Goal: Information Seeking & Learning: Check status

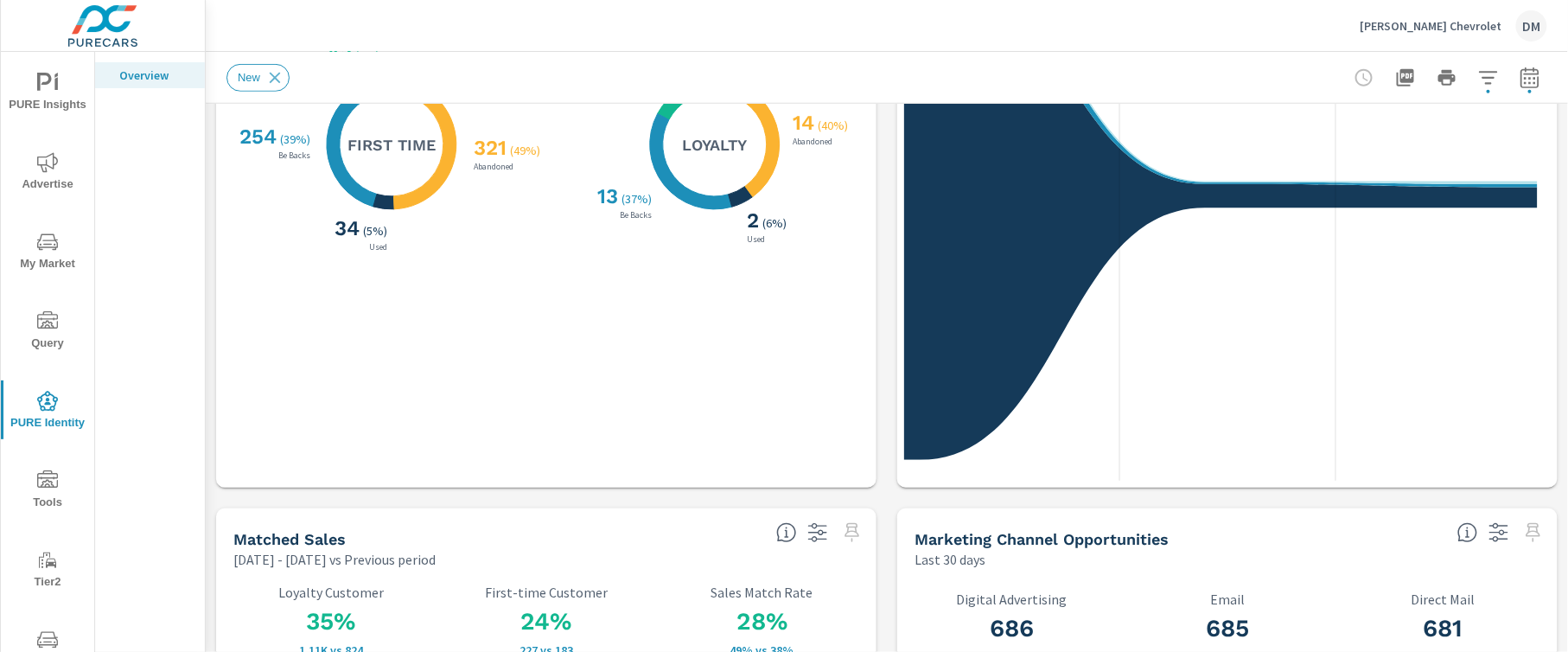
scroll to position [691, 0]
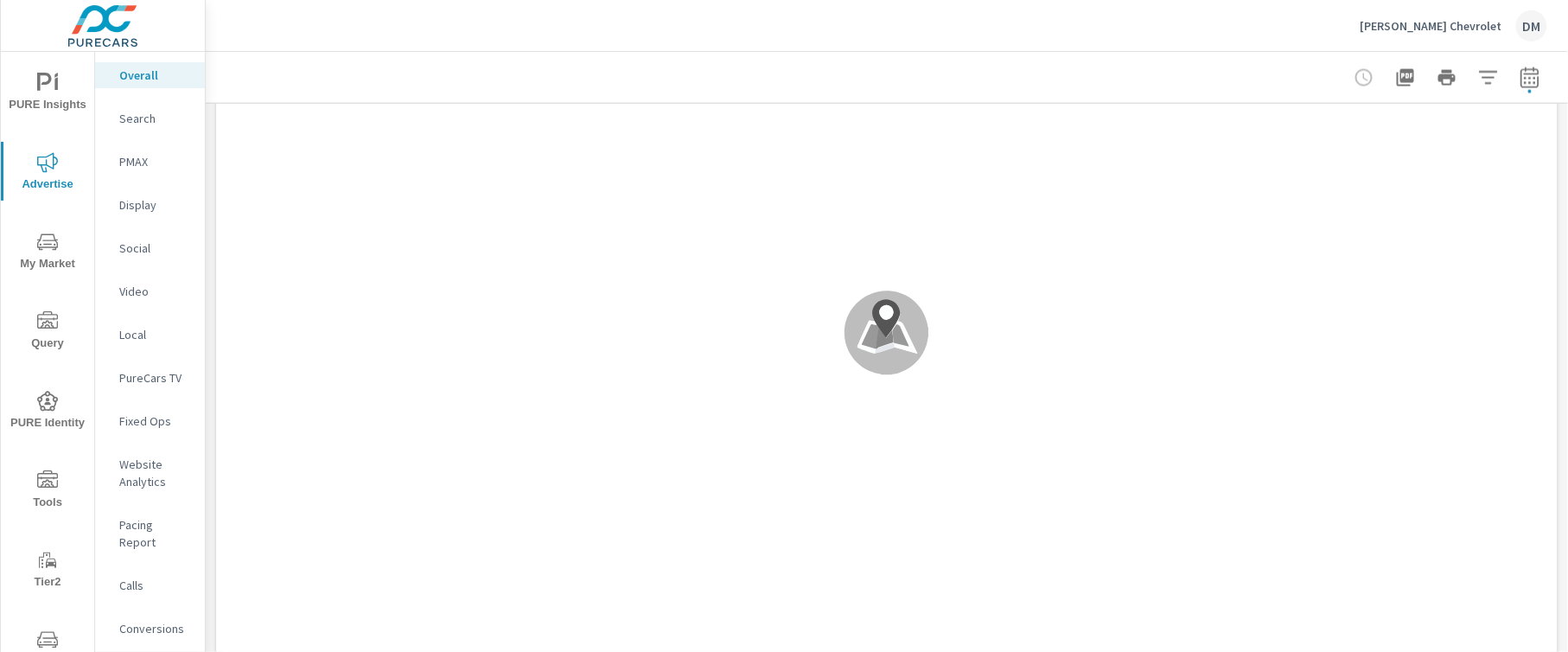
scroll to position [1037, 0]
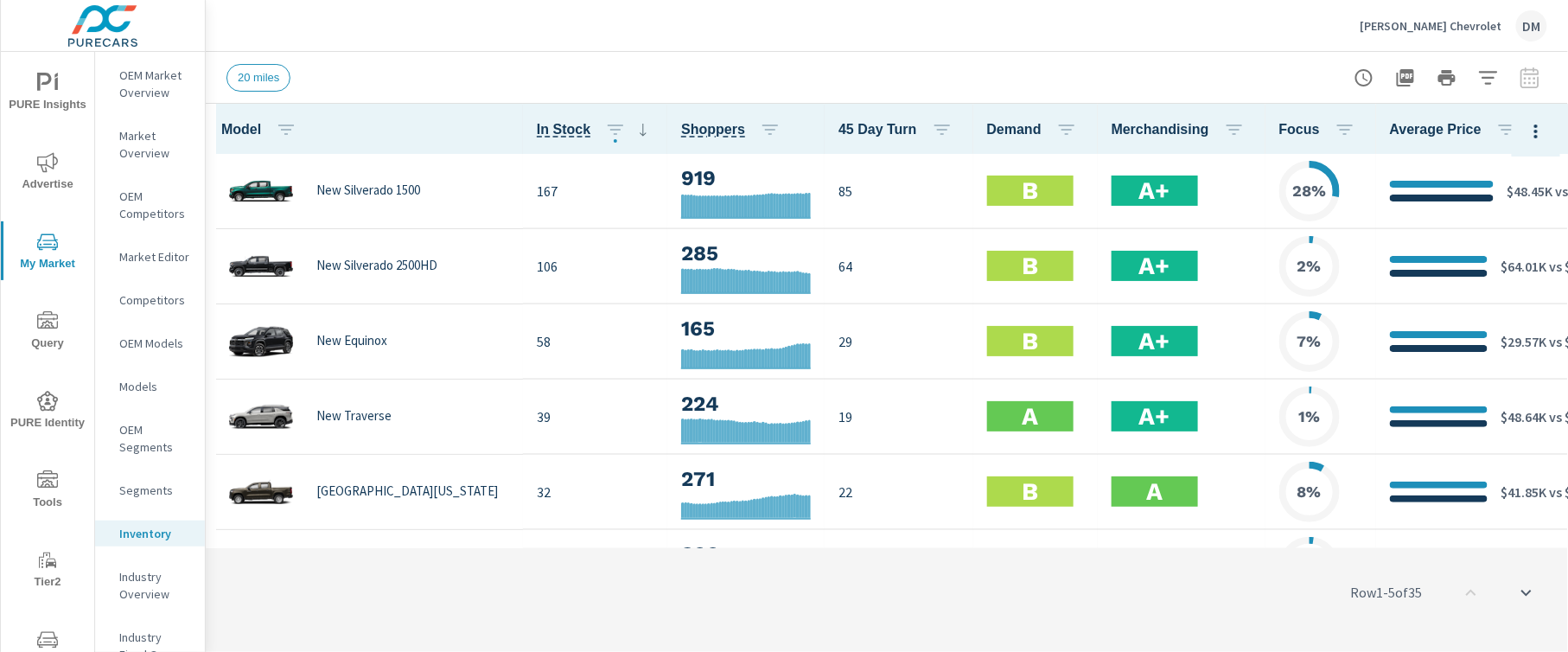
scroll to position [2, 0]
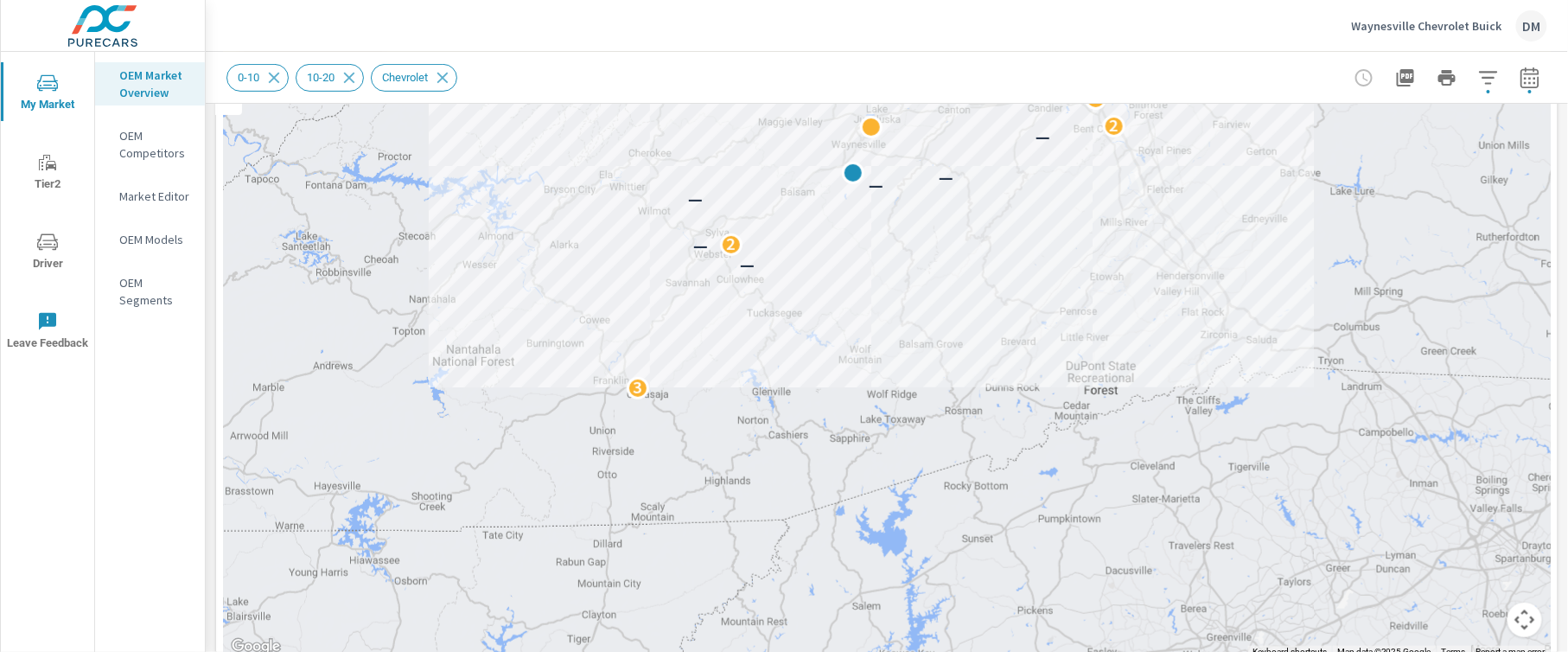
scroll to position [176, 0]
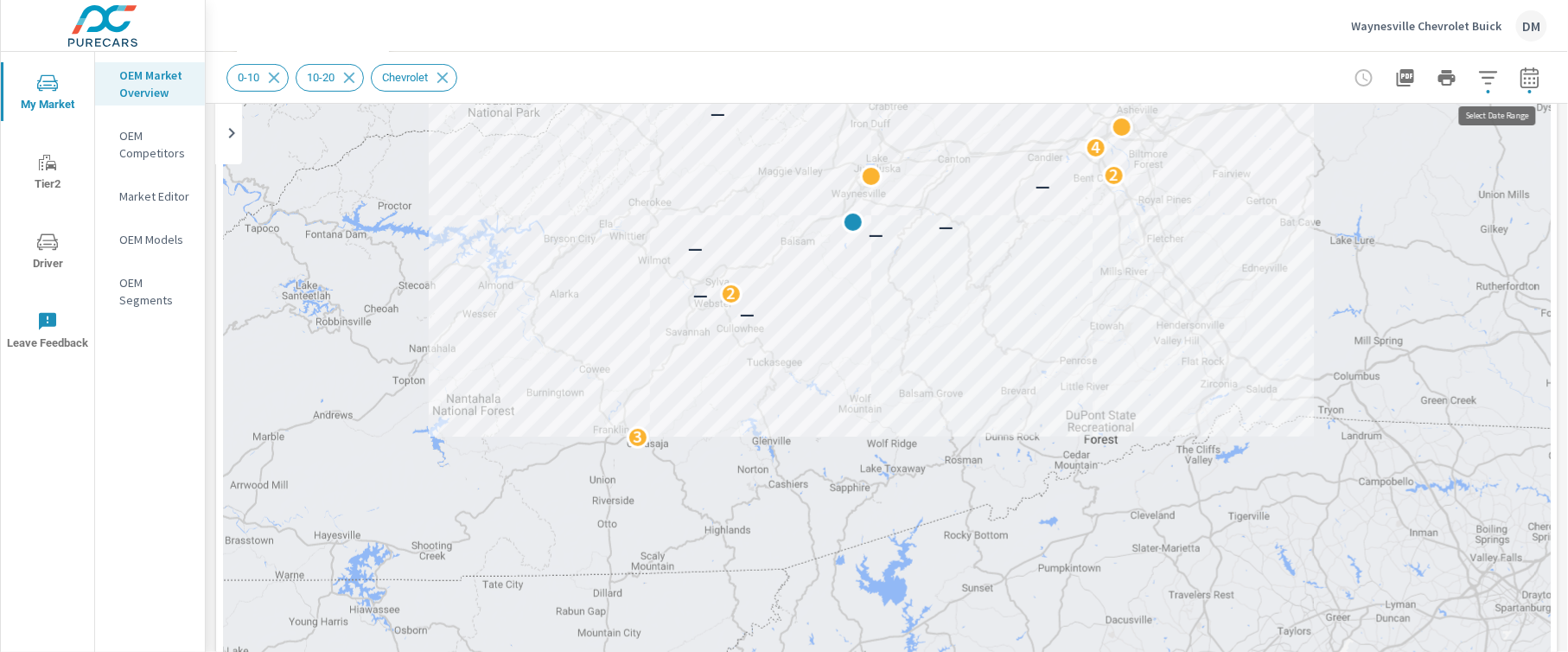
click at [1520, 79] on icon "button" at bounding box center [1530, 78] width 21 height 21
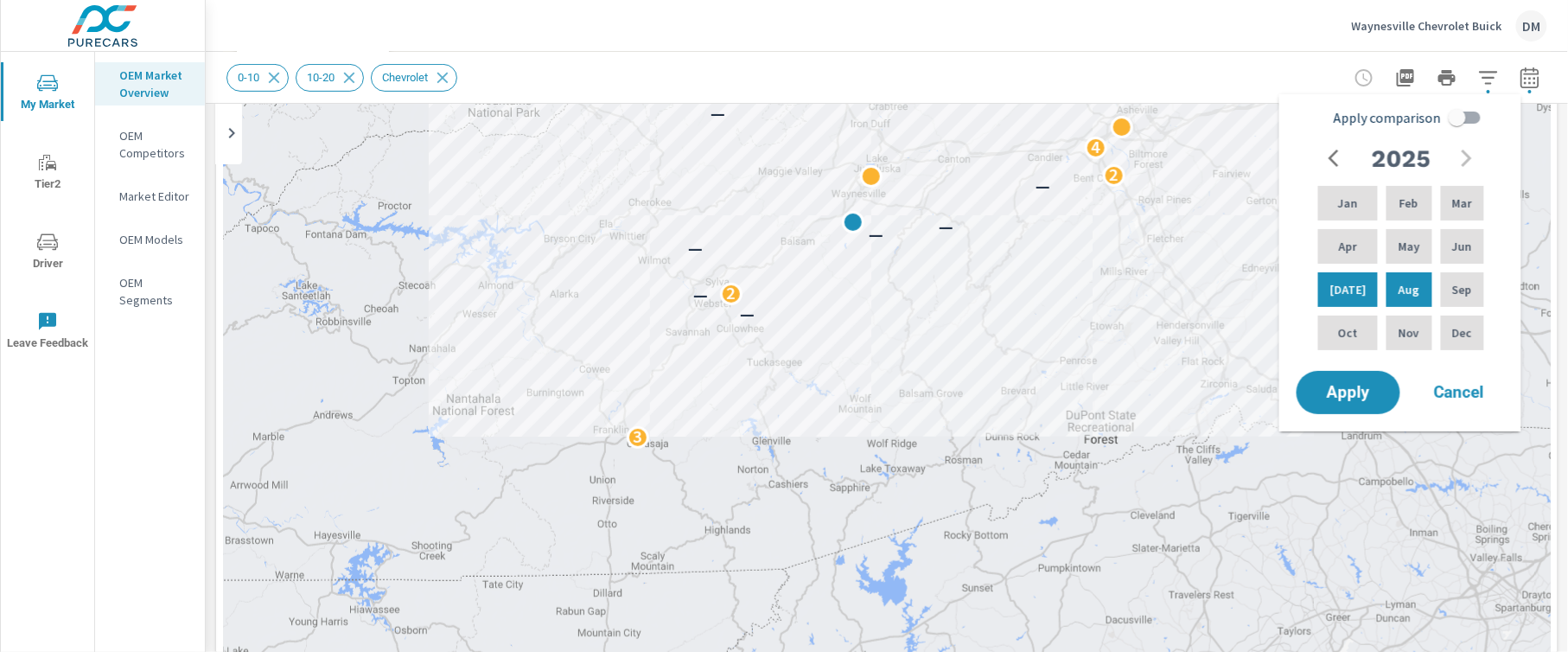
click at [1331, 145] on button "button" at bounding box center [1335, 158] width 35 height 35
click at [1463, 329] on p "Dec" at bounding box center [1462, 332] width 20 height 17
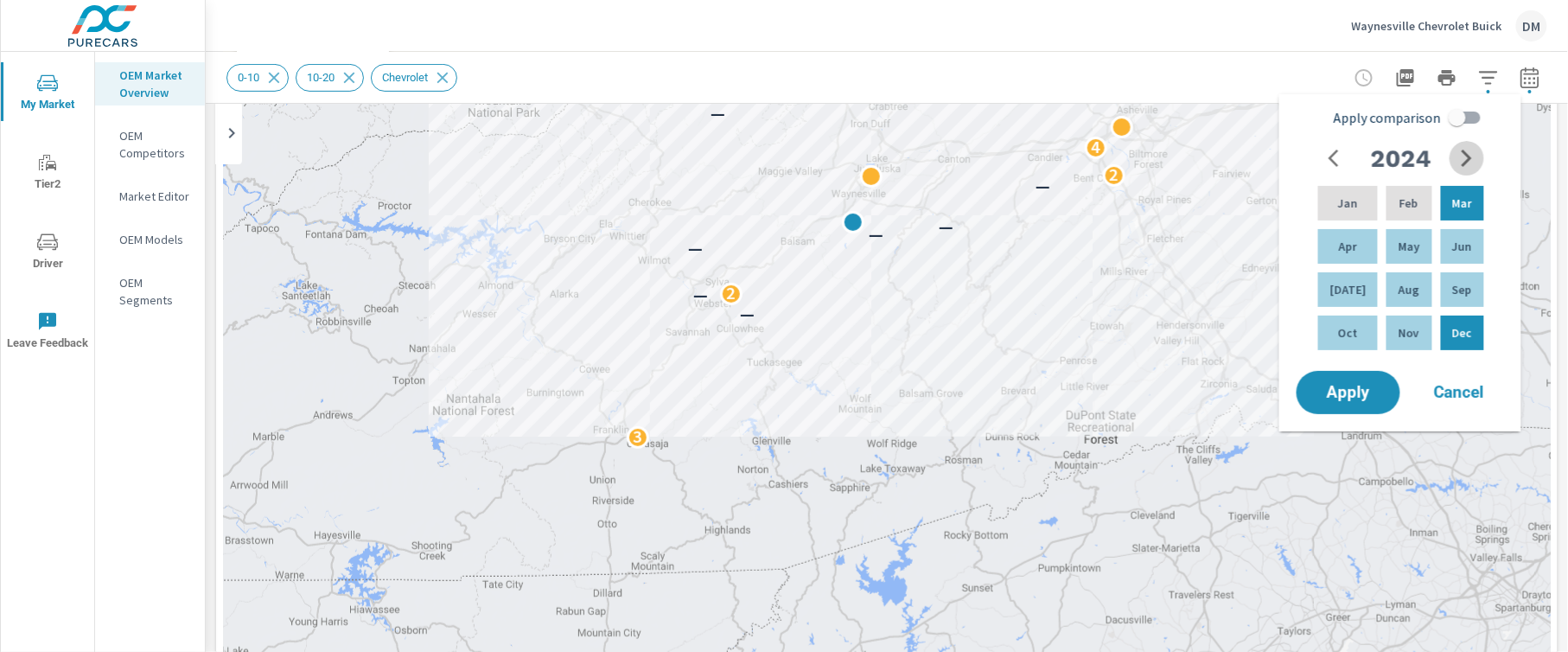
click at [1467, 145] on button "button" at bounding box center [1467, 158] width 35 height 35
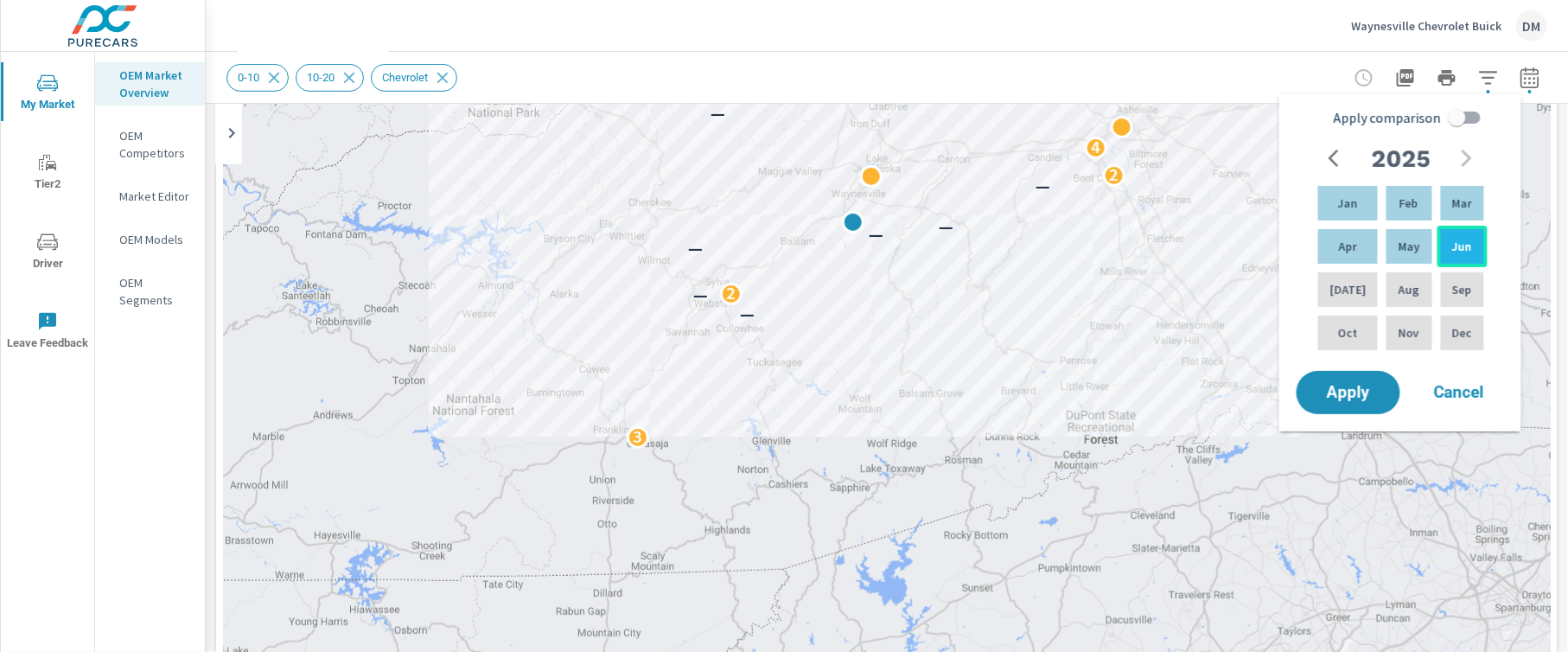
click at [1459, 235] on div "Jun" at bounding box center [1462, 246] width 50 height 41
click at [1353, 385] on span "Apply" at bounding box center [1349, 393] width 71 height 16
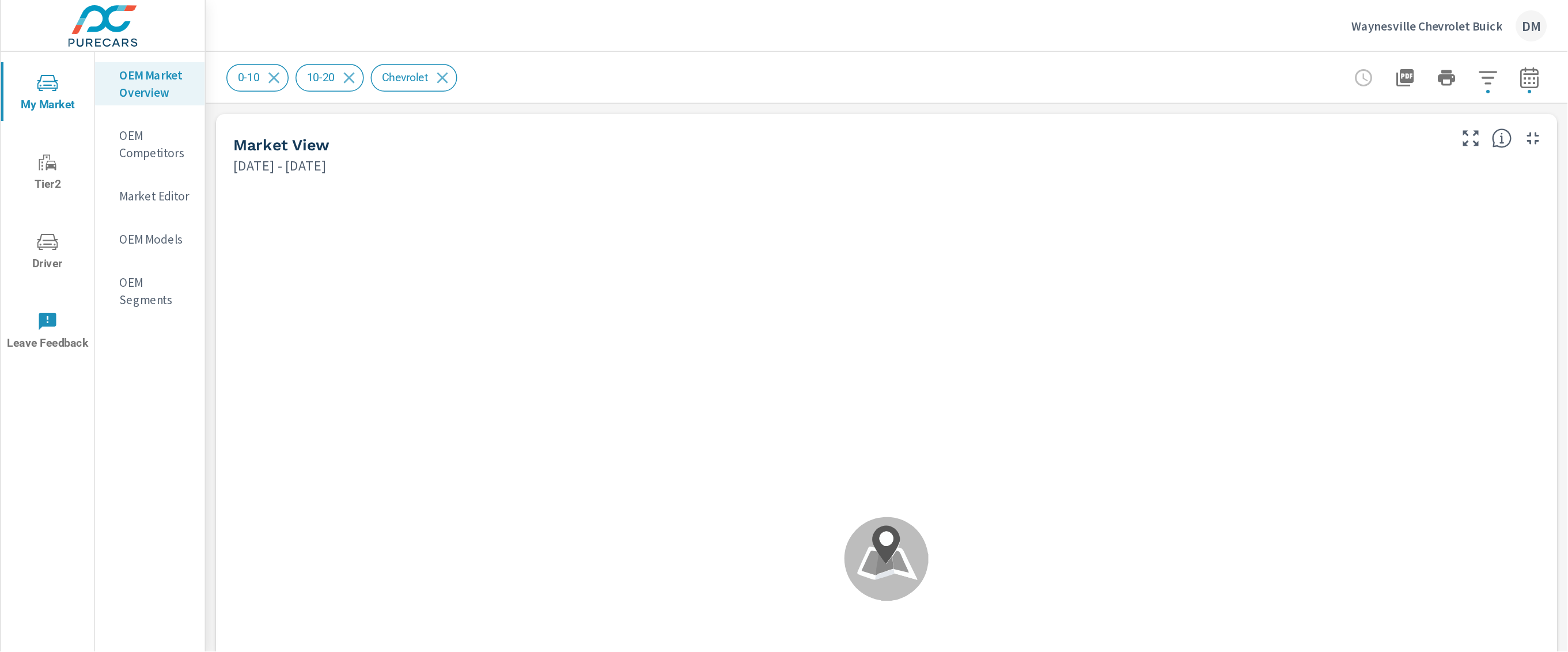
scroll to position [1, 0]
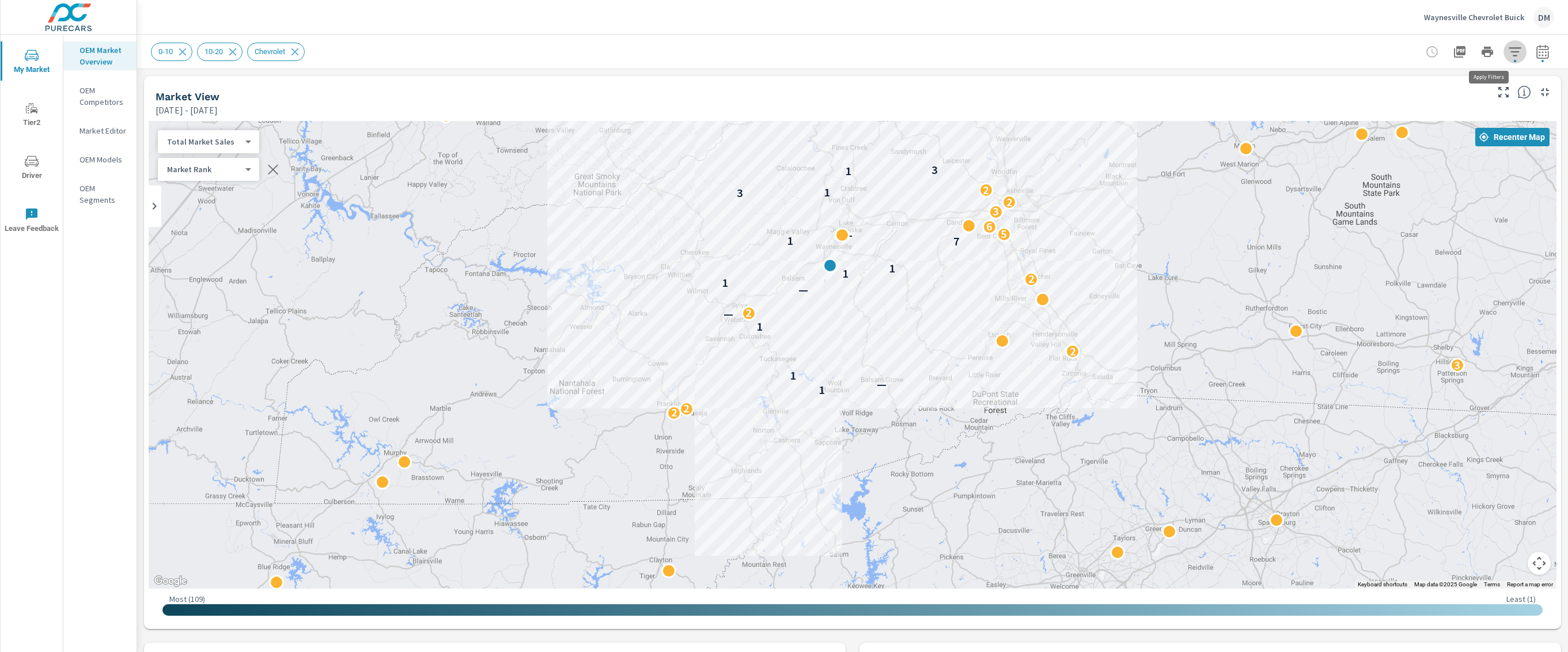
click at [1508, 50] on icon "button" at bounding box center [1515, 52] width 14 height 14
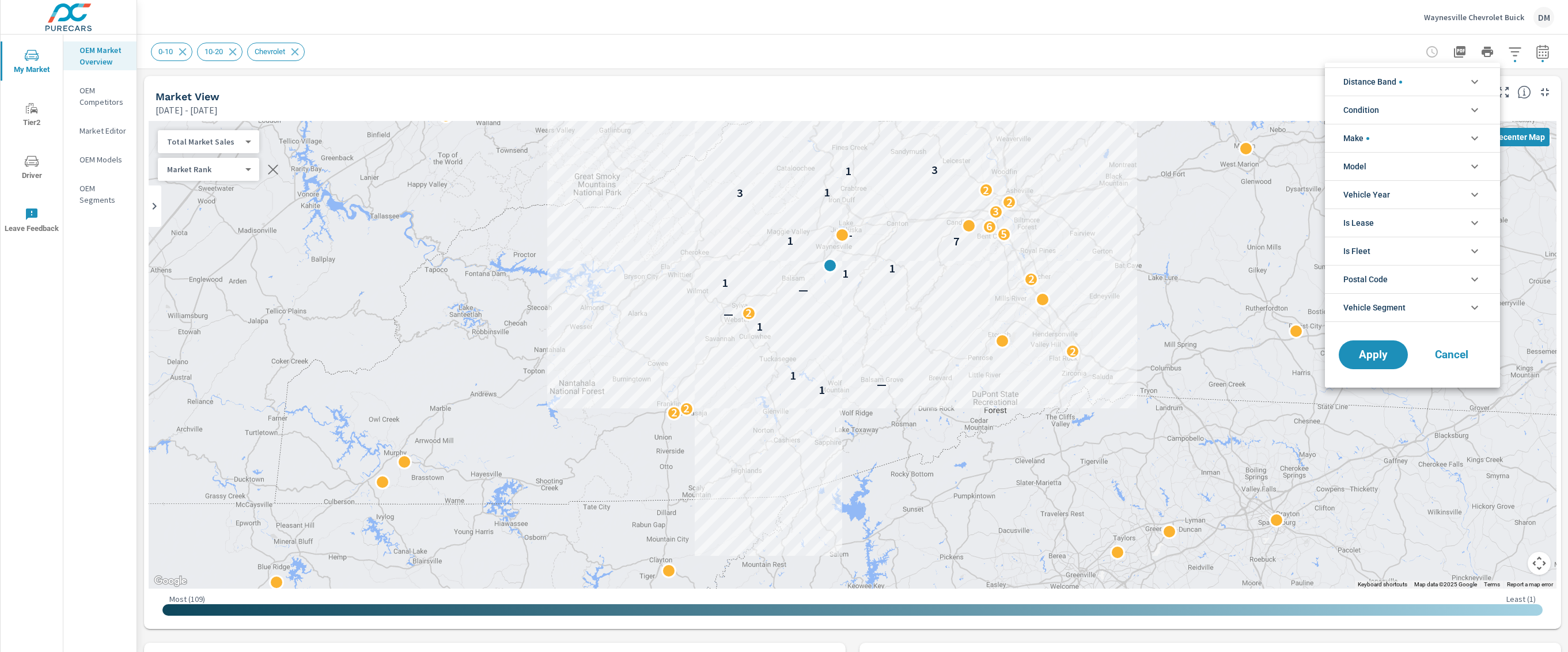
scroll to position [26, 0]
click at [1444, 110] on li "Condition" at bounding box center [1413, 110] width 175 height 28
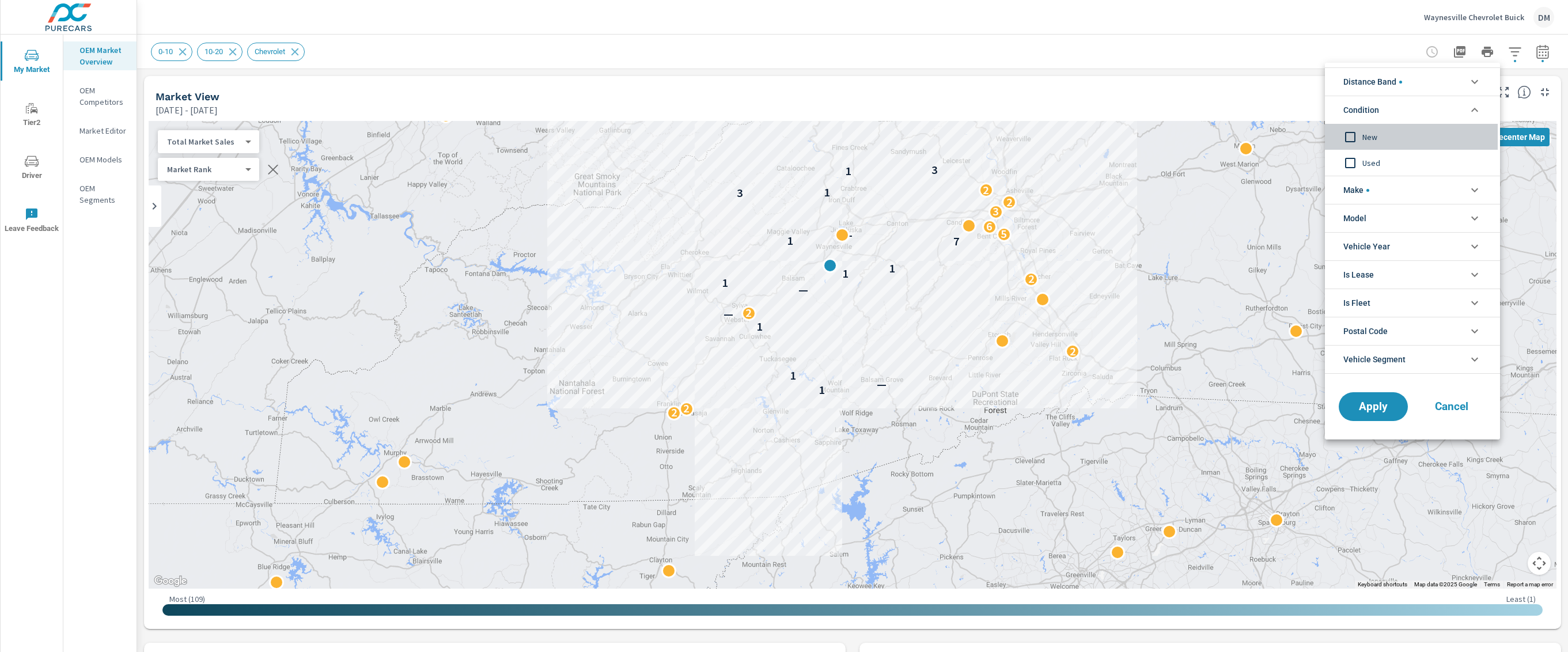
click at [1348, 132] on input "filter options" at bounding box center [1350, 137] width 24 height 24
click at [1376, 193] on li "Make" at bounding box center [1413, 190] width 175 height 28
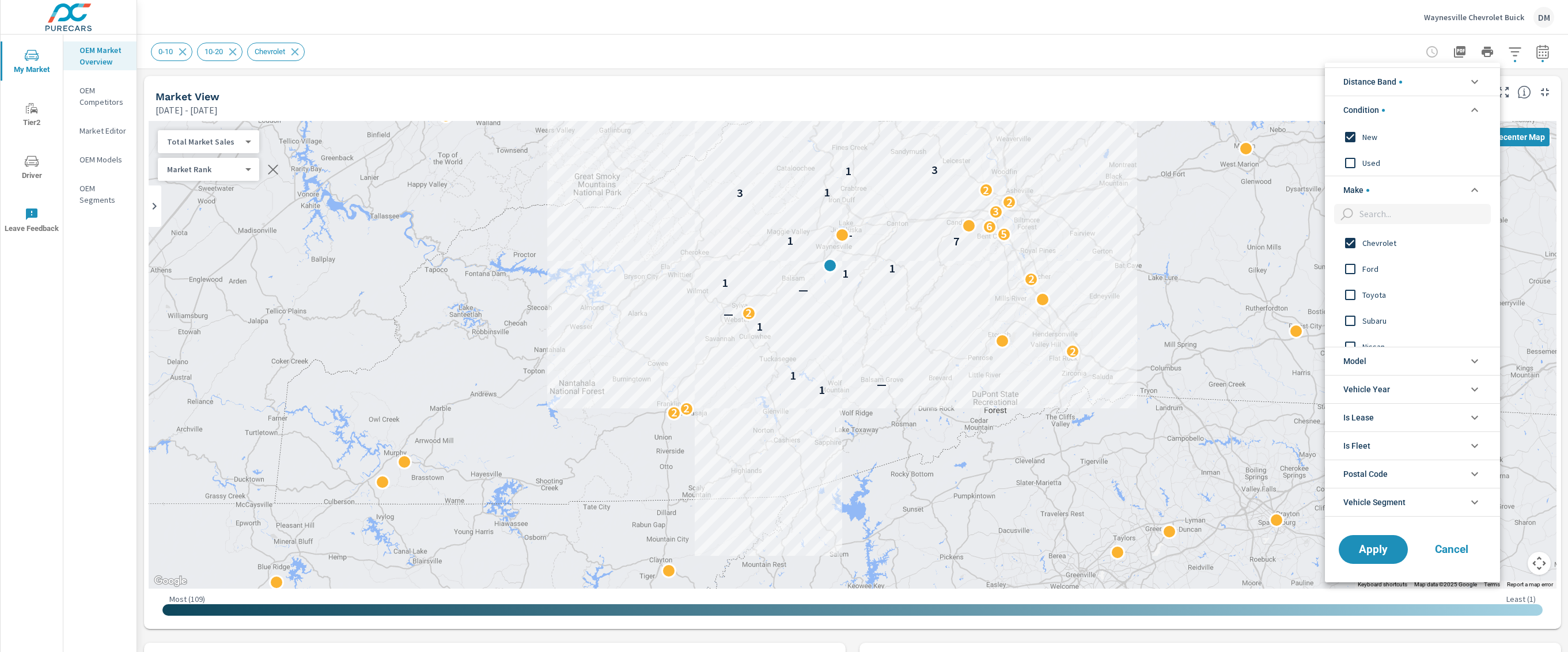
scroll to position [0, 0]
click at [1489, 56] on div at bounding box center [784, 326] width 1568 height 652
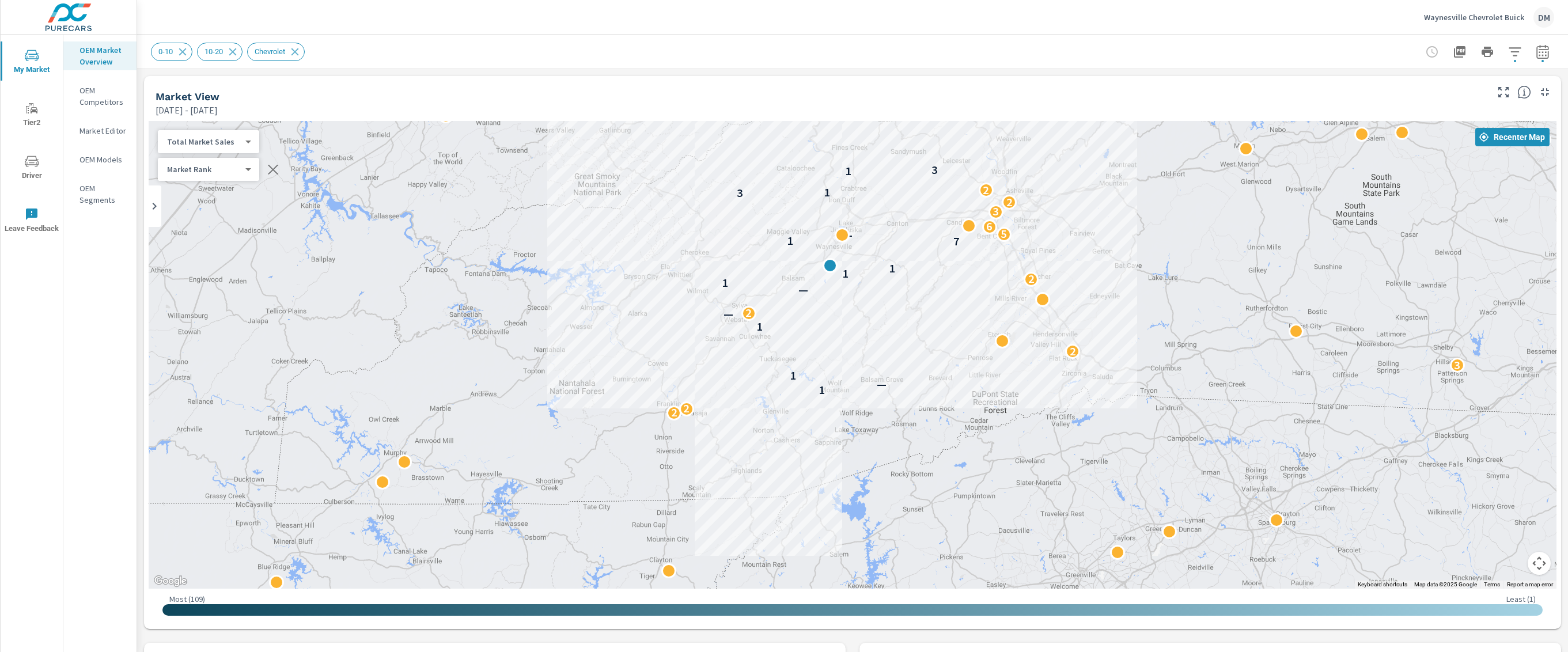
click at [1509, 48] on icon "button" at bounding box center [1515, 52] width 12 height 9
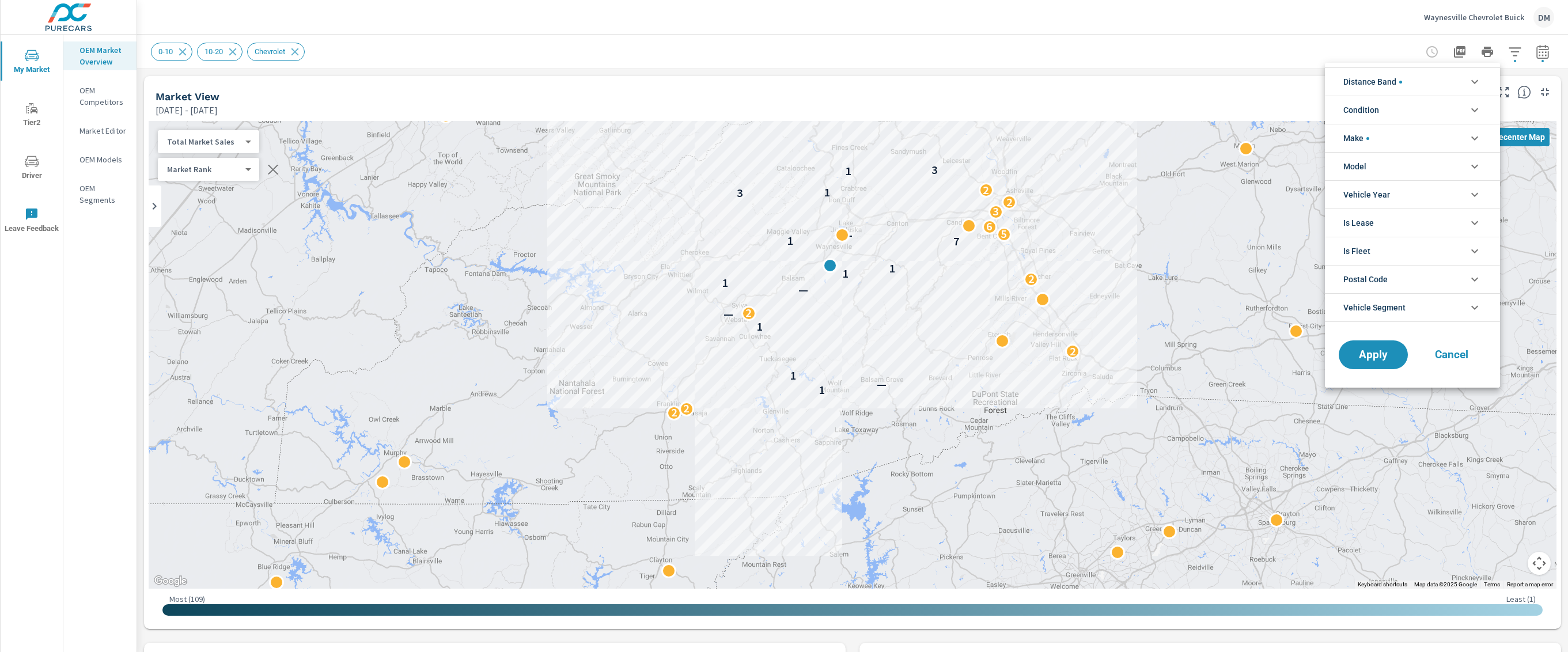
scroll to position [26, 0]
click at [1443, 87] on li "Distance Band" at bounding box center [1413, 82] width 175 height 28
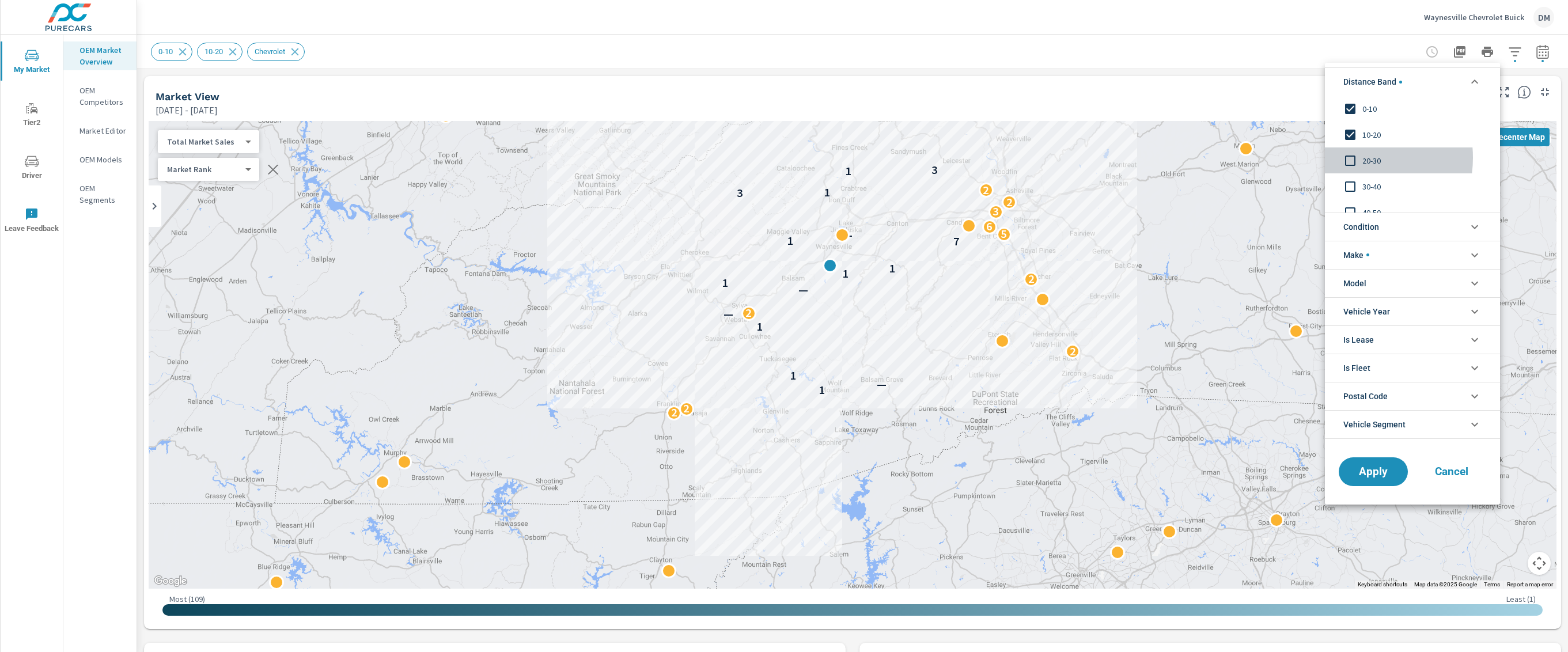
click at [1354, 158] on input "filter options" at bounding box center [1350, 161] width 24 height 24
click at [1371, 225] on span "Condition" at bounding box center [1361, 226] width 36 height 27
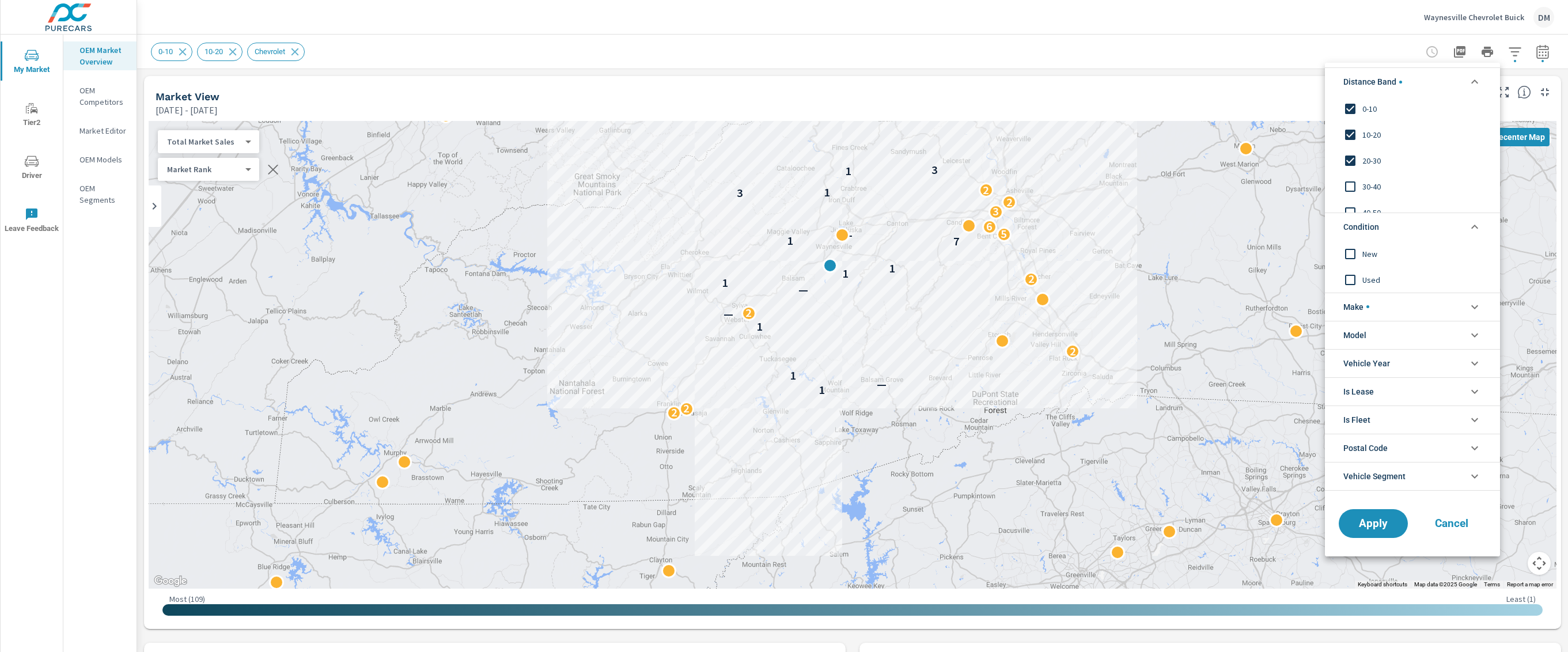
click at [1354, 252] on input "filter options" at bounding box center [1350, 254] width 24 height 24
click at [1382, 525] on span "Apply" at bounding box center [1373, 524] width 47 height 11
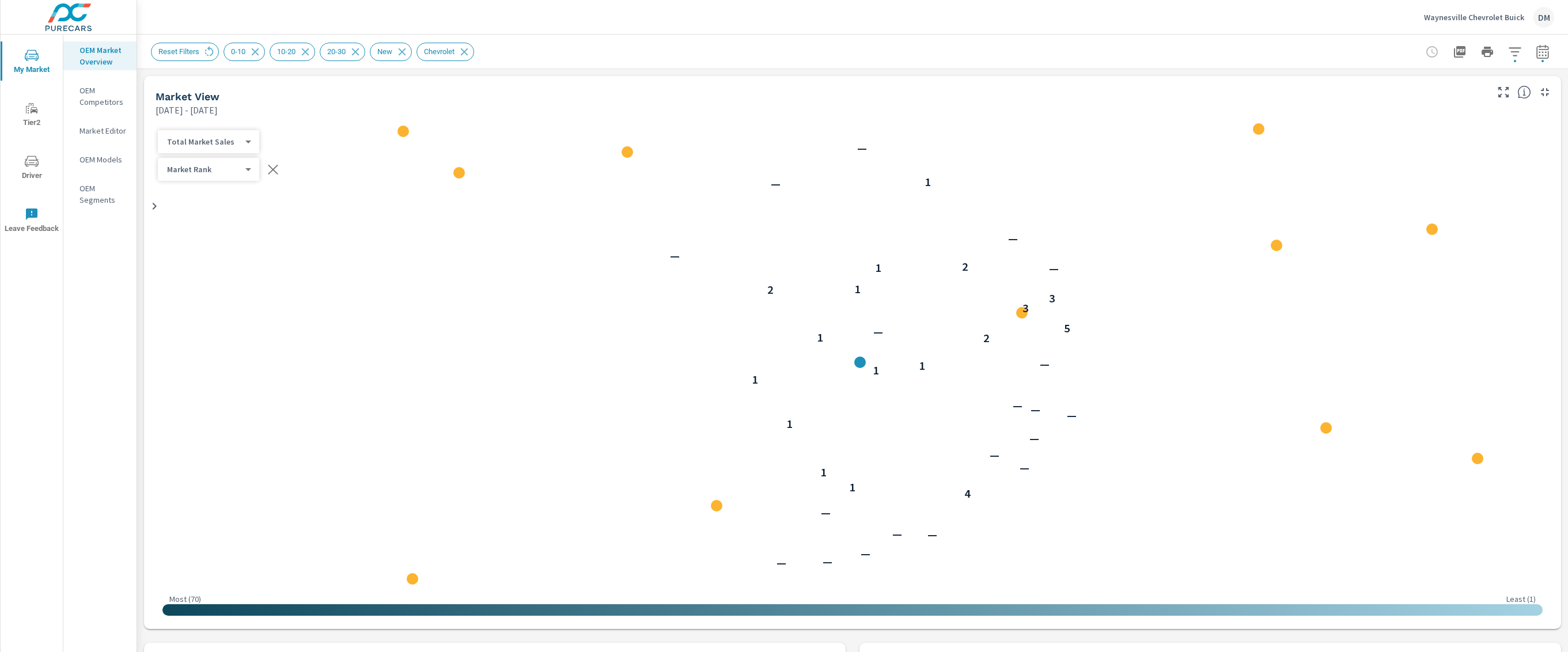
scroll to position [1, 0]
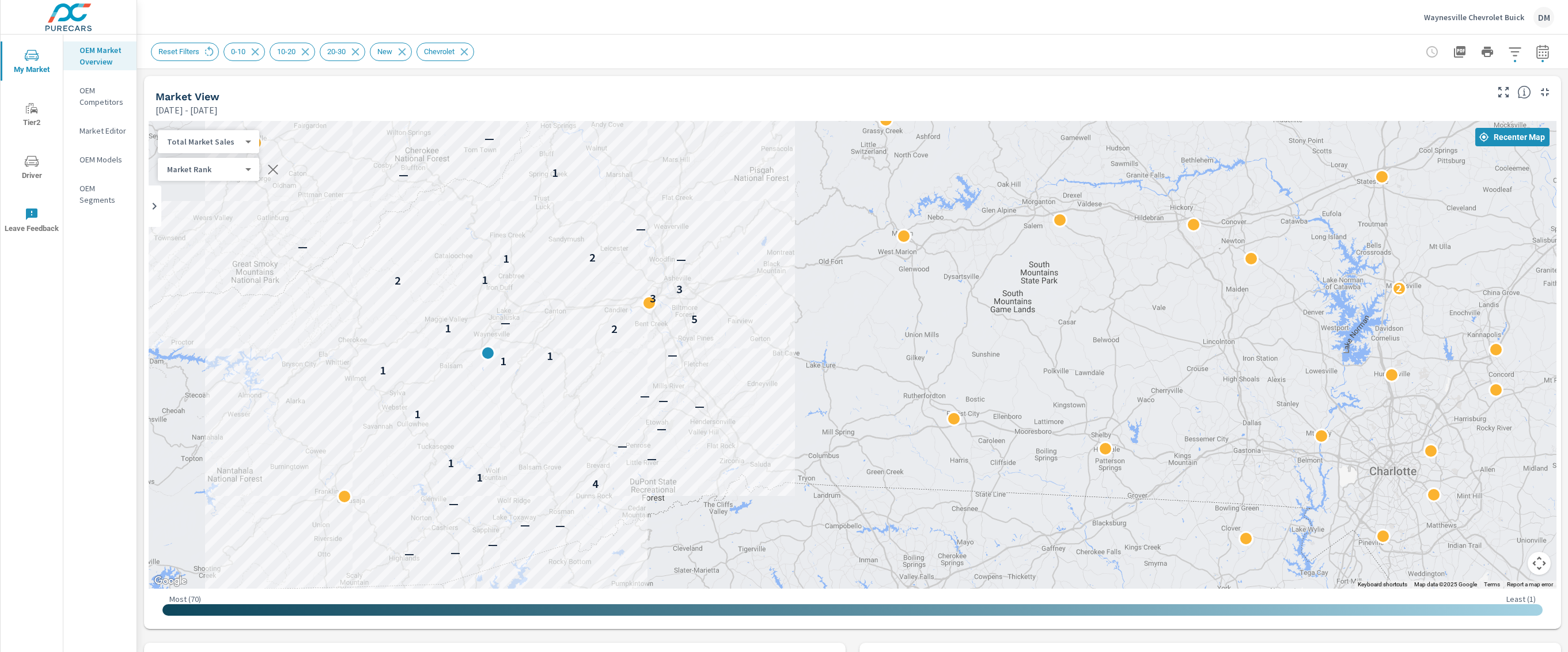
drag, startPoint x: 1359, startPoint y: 357, endPoint x: 1015, endPoint y: 444, distance: 354.8
click at [1015, 444] on div "2 — — — — — — 4 1 1 — — — 1 — — — 1 1 1 — 2 1 — 5 3 3 2 2 1 — 1 2 — — — 1 —" at bounding box center [771, 590] width 522 height 295
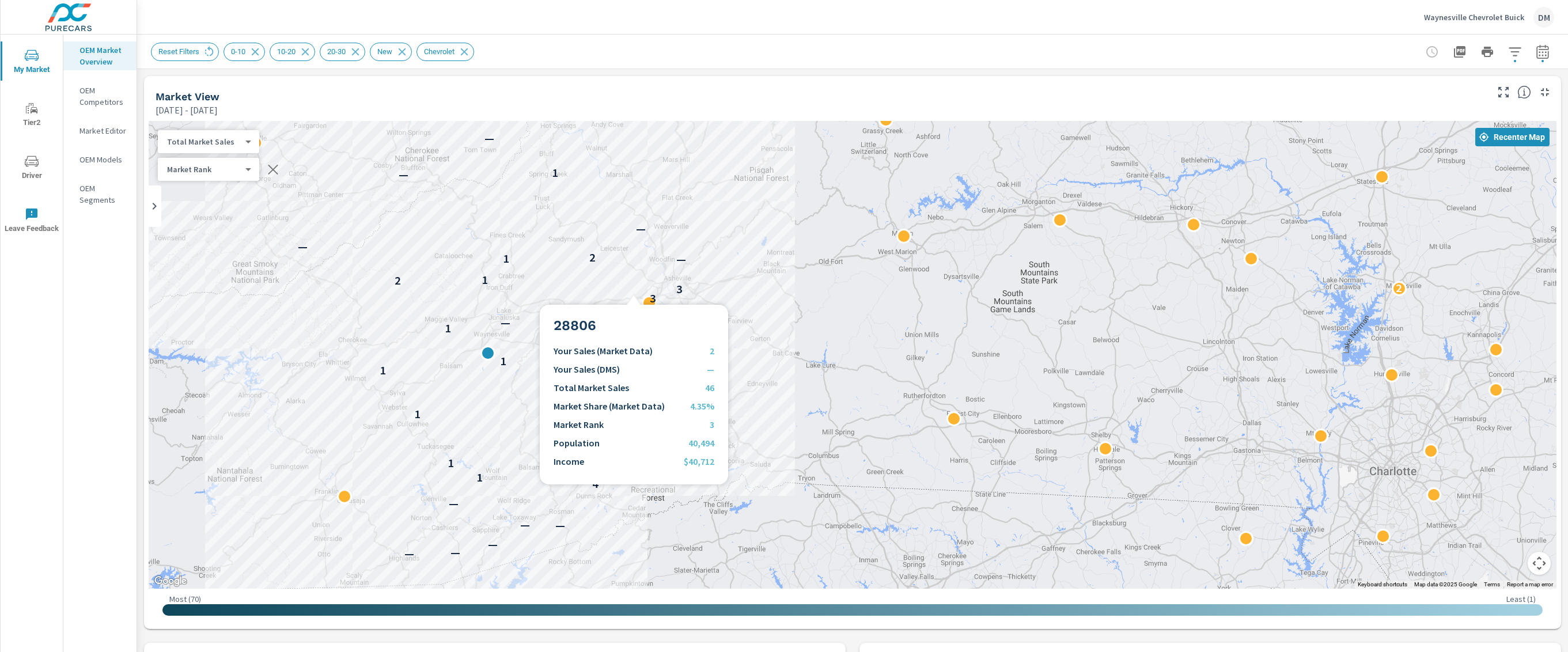
click at [646, 301] on div "3" at bounding box center [653, 299] width 15 height 15
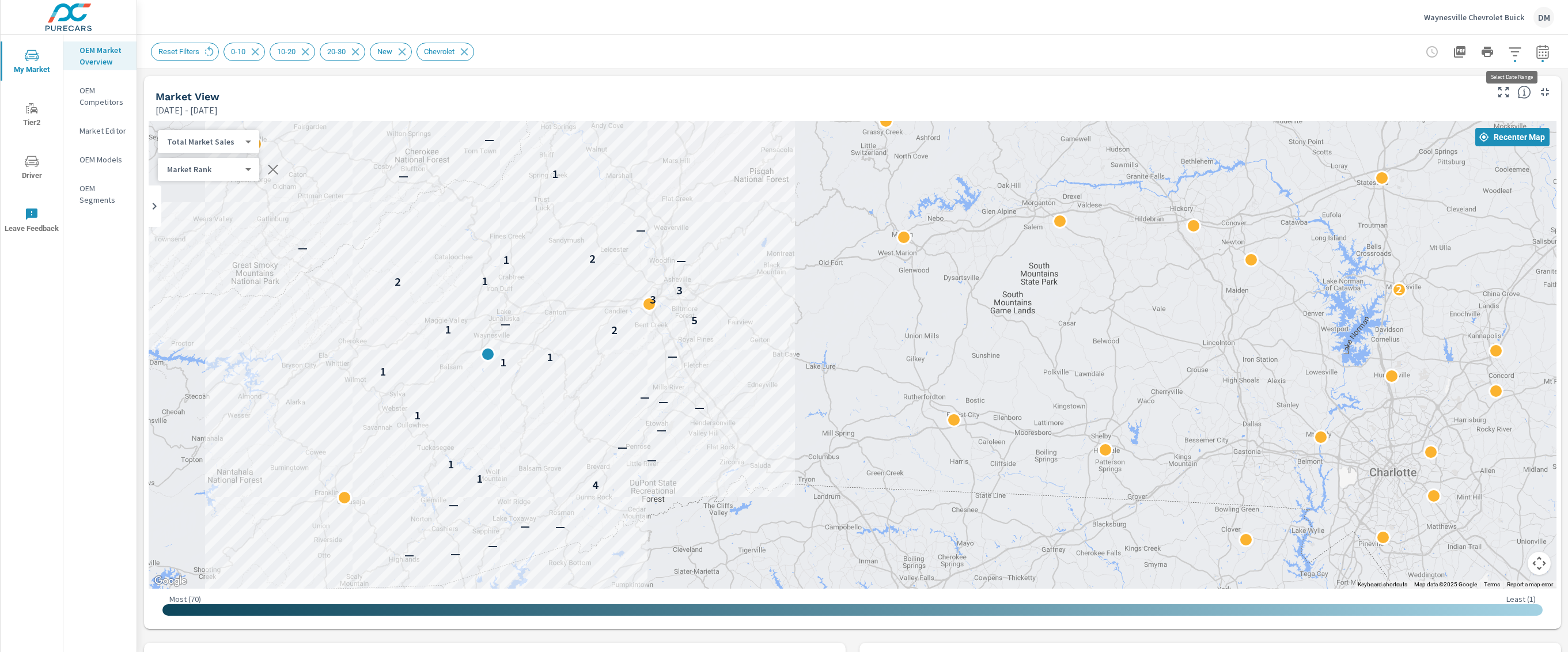
click at [1539, 52] on icon "button" at bounding box center [1542, 54] width 7 height 5
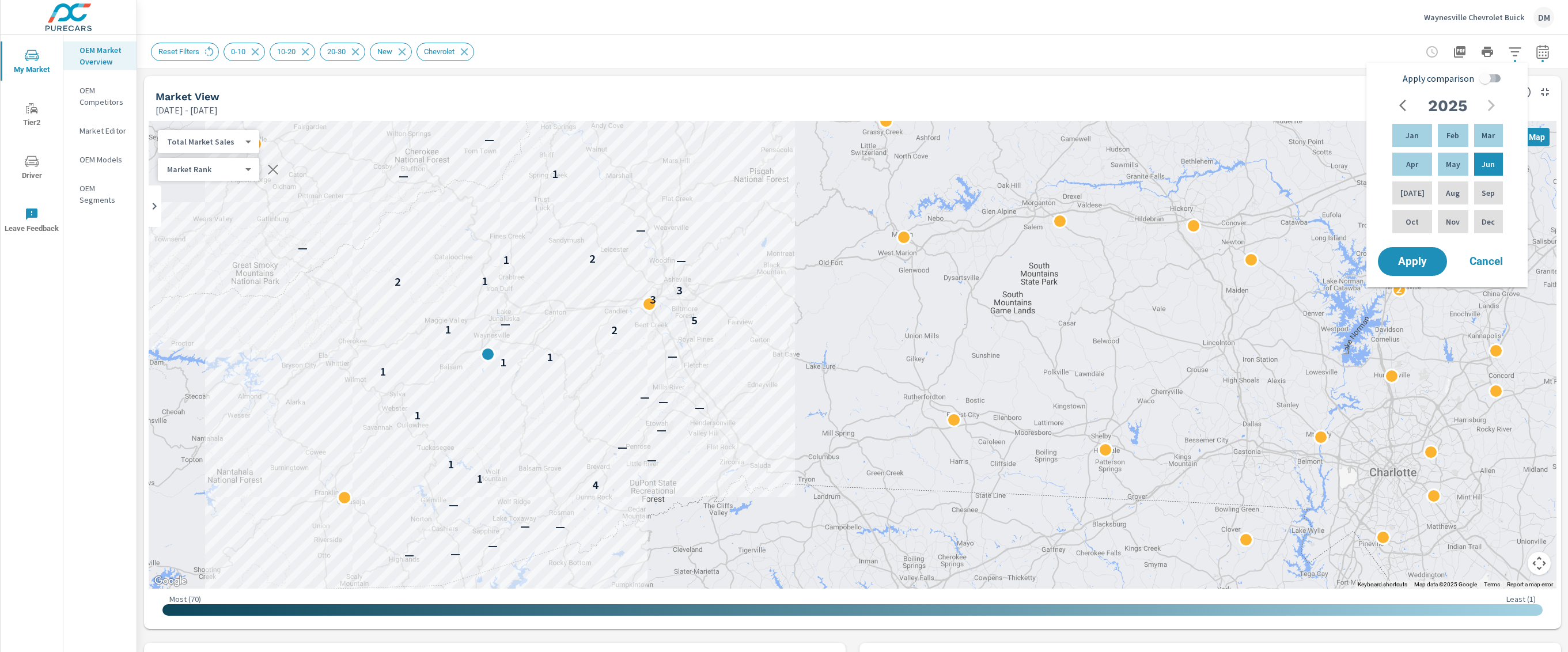
click at [1501, 74] on input "Apply comparison" at bounding box center [1485, 79] width 66 height 22
checkbox input "true"
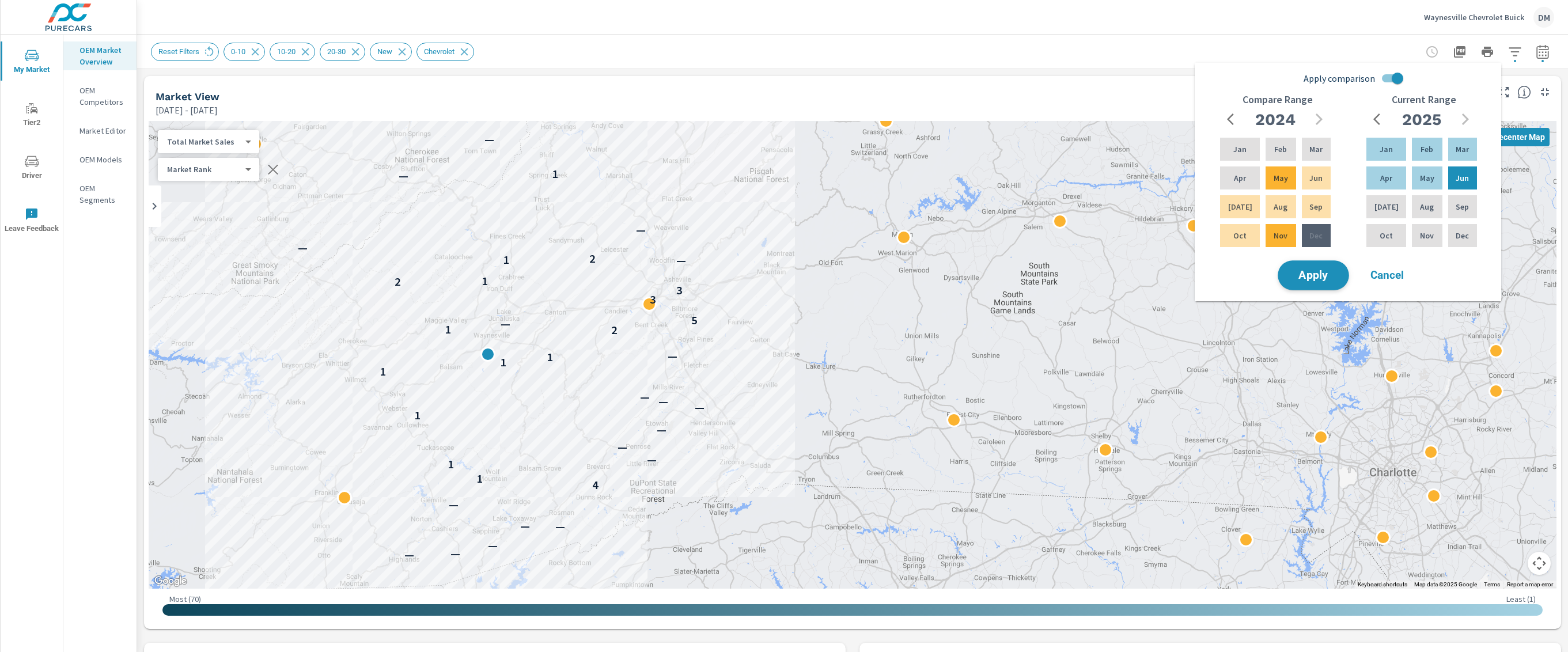
click at [1317, 276] on span "Apply" at bounding box center [1314, 276] width 47 height 11
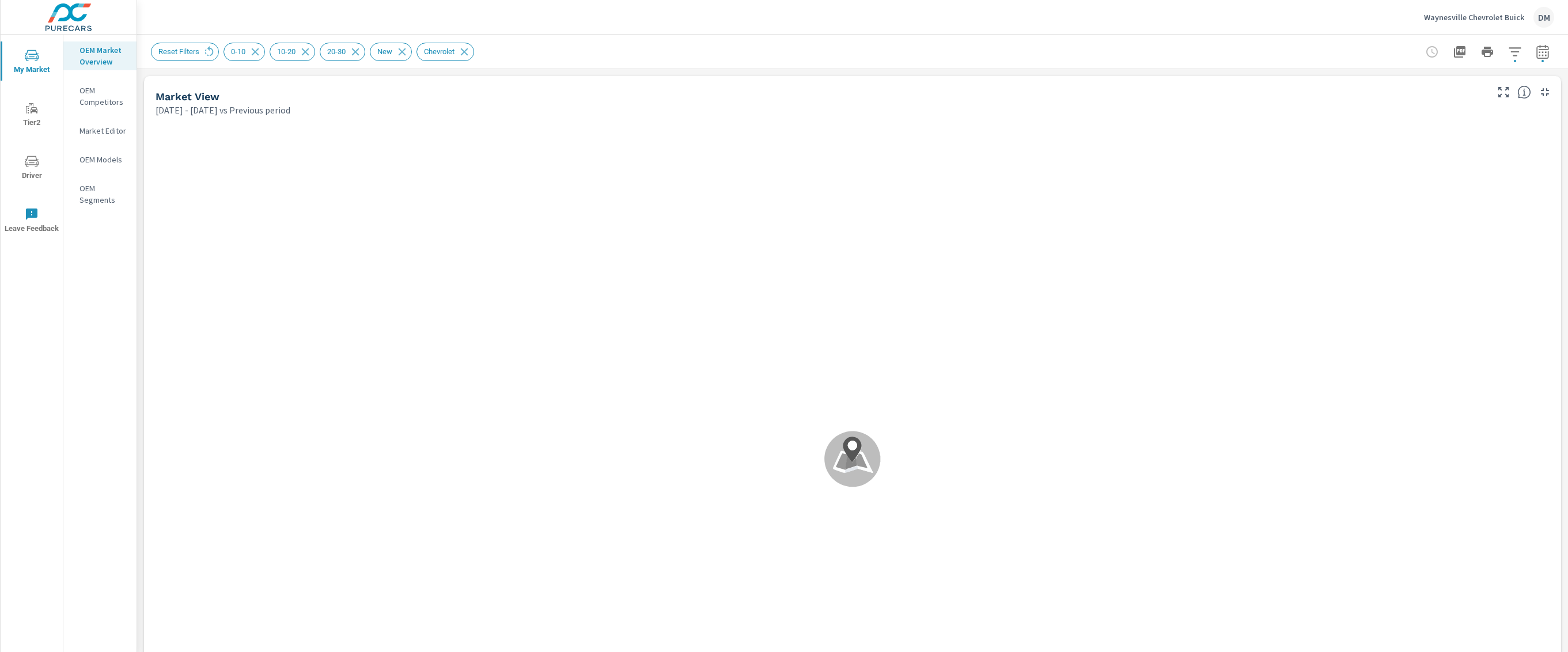
scroll to position [1, 0]
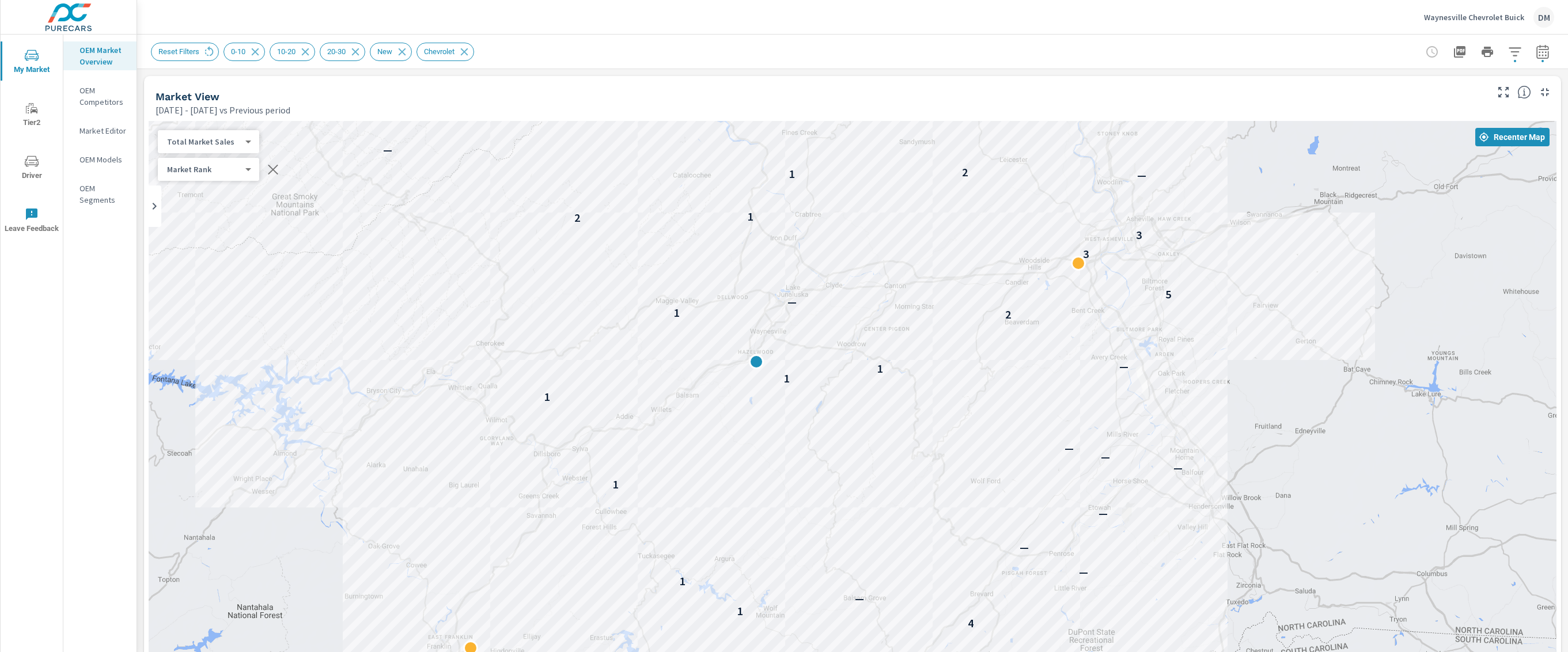
drag, startPoint x: 605, startPoint y: 493, endPoint x: 1196, endPoint y: 530, distance: 592.2
click at [1196, 530] on div "2 — — — — — — 4 1 — 1 — — — 1 — — — 1 1 1 — 2 1 — 5 3 3 2 2 1 — 1 2 — — — 1 — —" at bounding box center [852, 441] width 1408 height 640
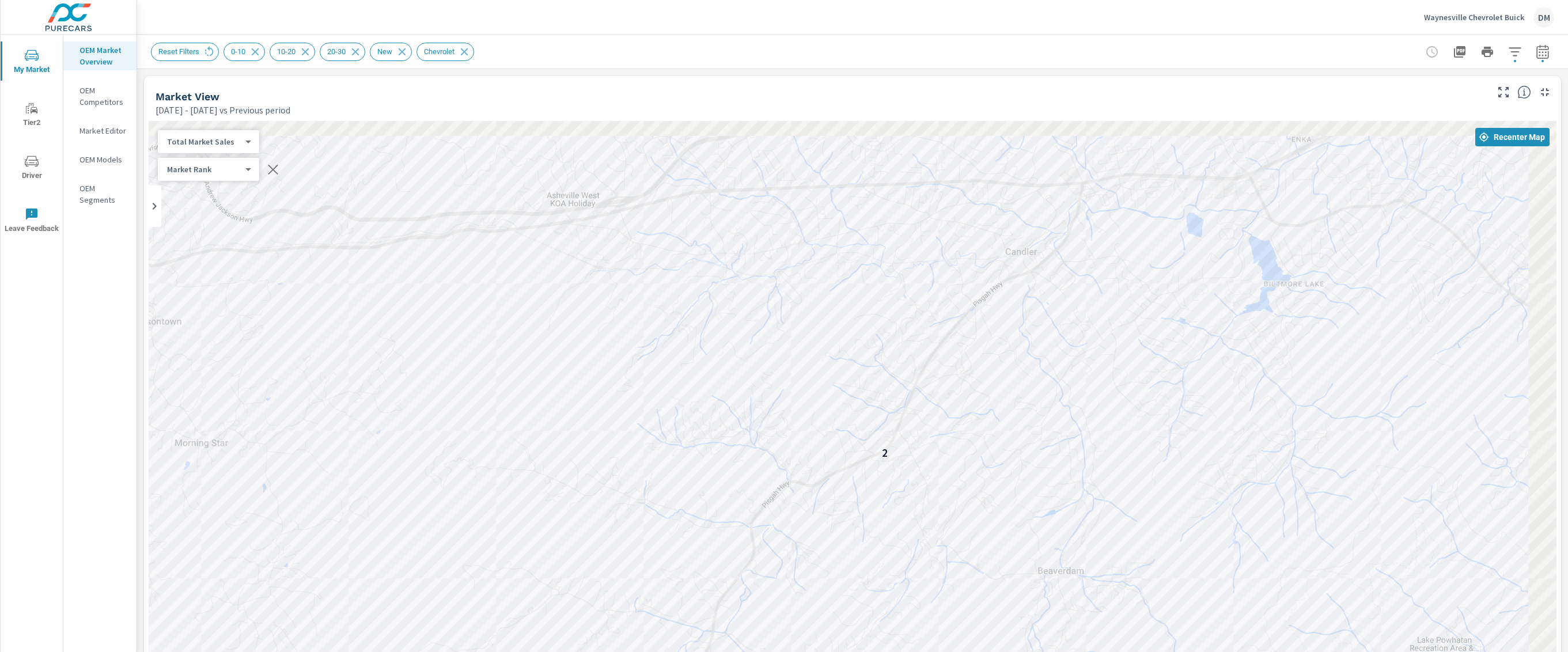
drag, startPoint x: 1016, startPoint y: 255, endPoint x: 941, endPoint y: 463, distance: 221.1
click at [941, 463] on div "1 — 2 3" at bounding box center [852, 441] width 1408 height 640
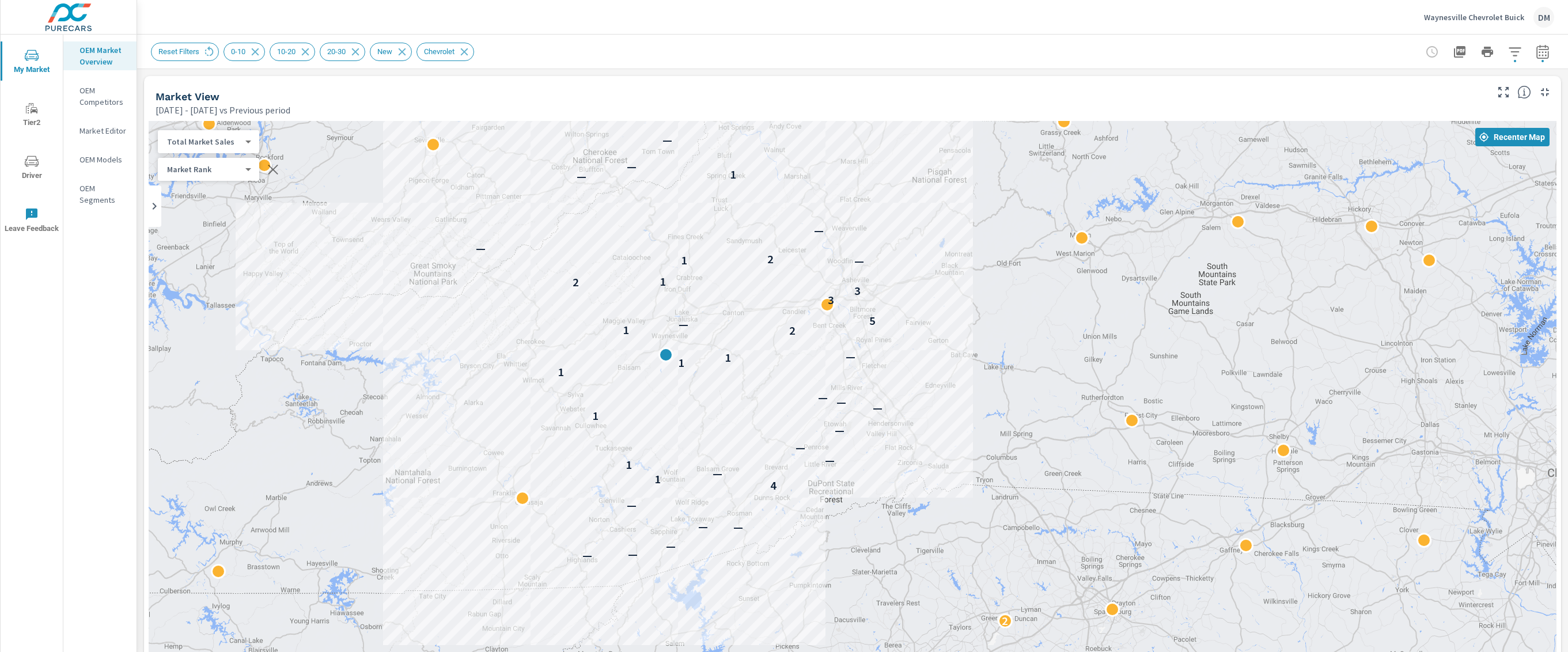
drag, startPoint x: 1362, startPoint y: 273, endPoint x: 785, endPoint y: 332, distance: 580.0
click at [785, 338] on div "2 2 — — — — — — 4 1 — 1 — — — 1 — — — 1 1 1 — 2 1 — 5 3 3 2 1 — 1 2 — — — 1 — —" at bounding box center [852, 441] width 1408 height 640
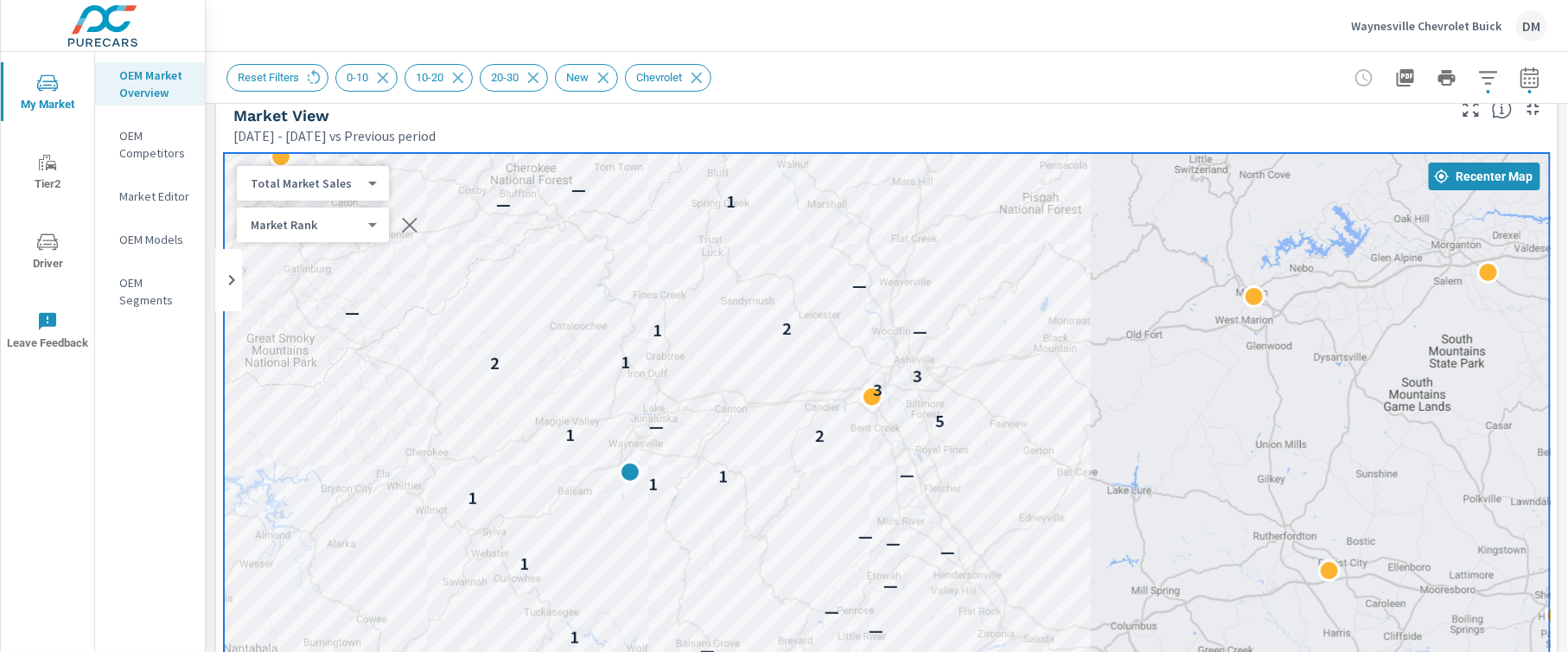
scroll to position [42, 0]
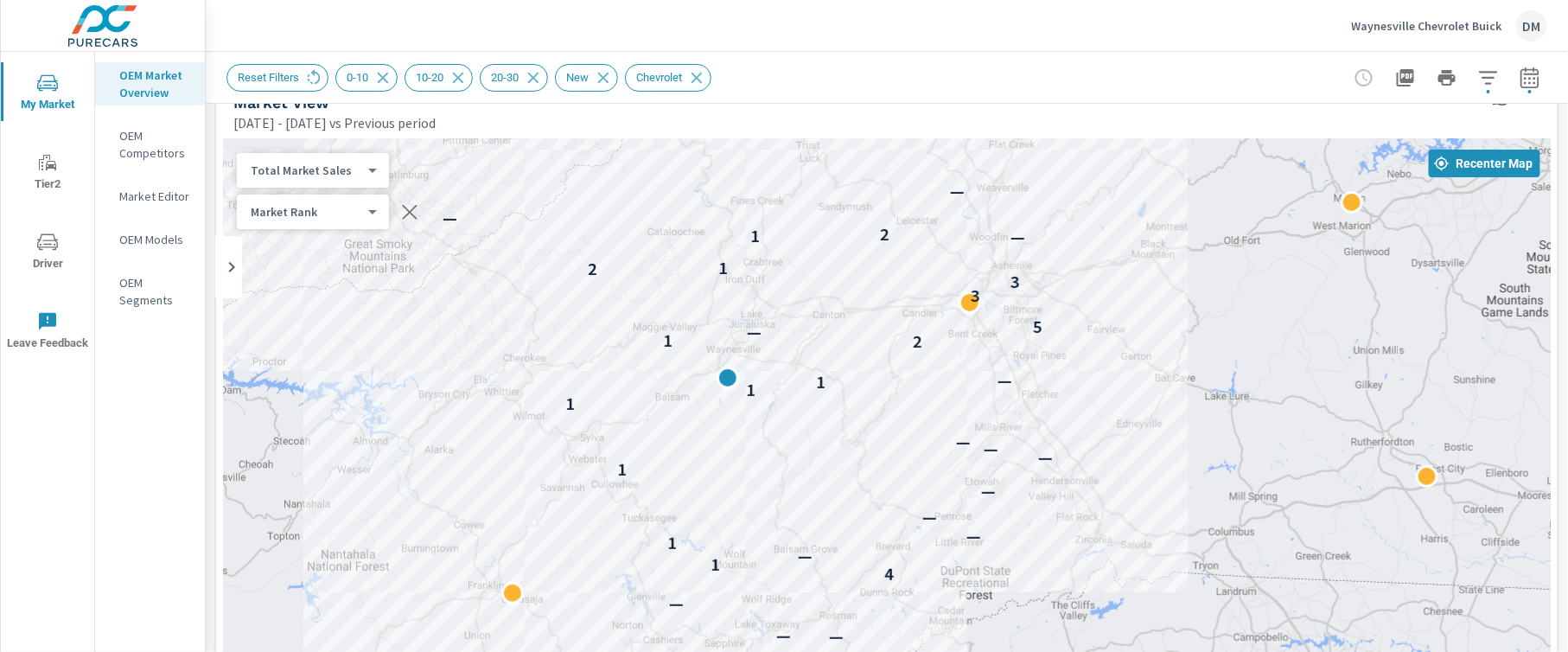
drag, startPoint x: 792, startPoint y: 556, endPoint x: 904, endPoint y: 463, distance: 145.6
click at [904, 463] on div "2 — — — — — — 4 1 — 1 — — — 1 — — — 1 1 1 — 2 1 — 5 3 3 2 2 1 — 1 2 — — — 1 — —" at bounding box center [887, 619] width 1328 height 961
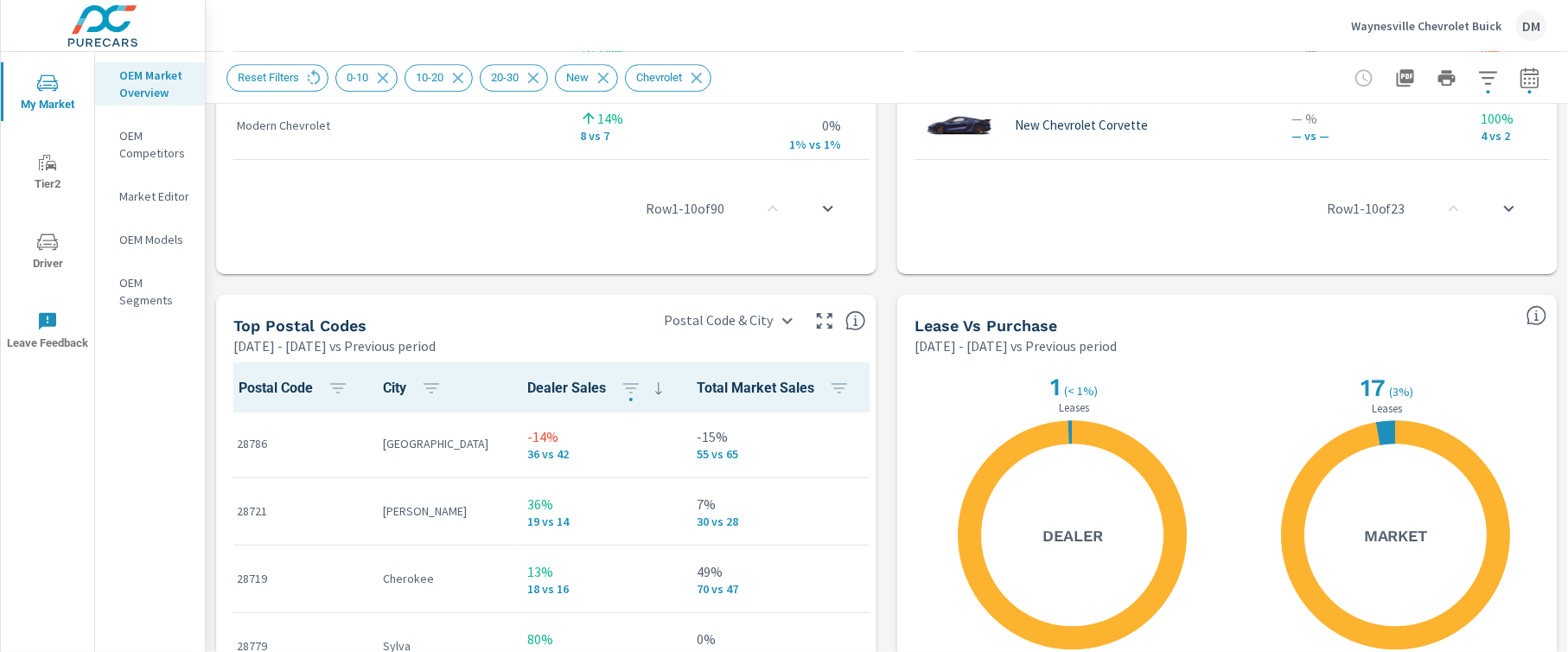
scroll to position [1846, 0]
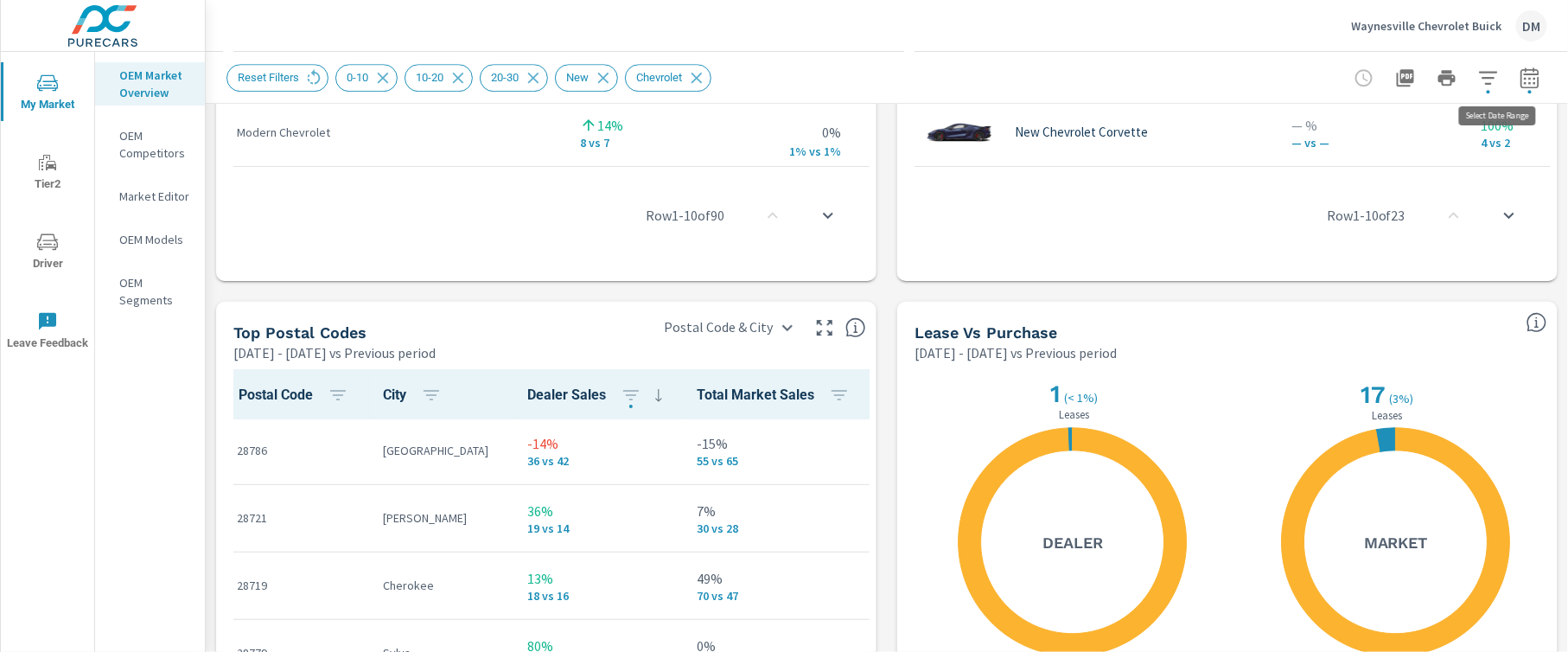
click at [1512, 89] on button "button" at bounding box center [1530, 78] width 35 height 35
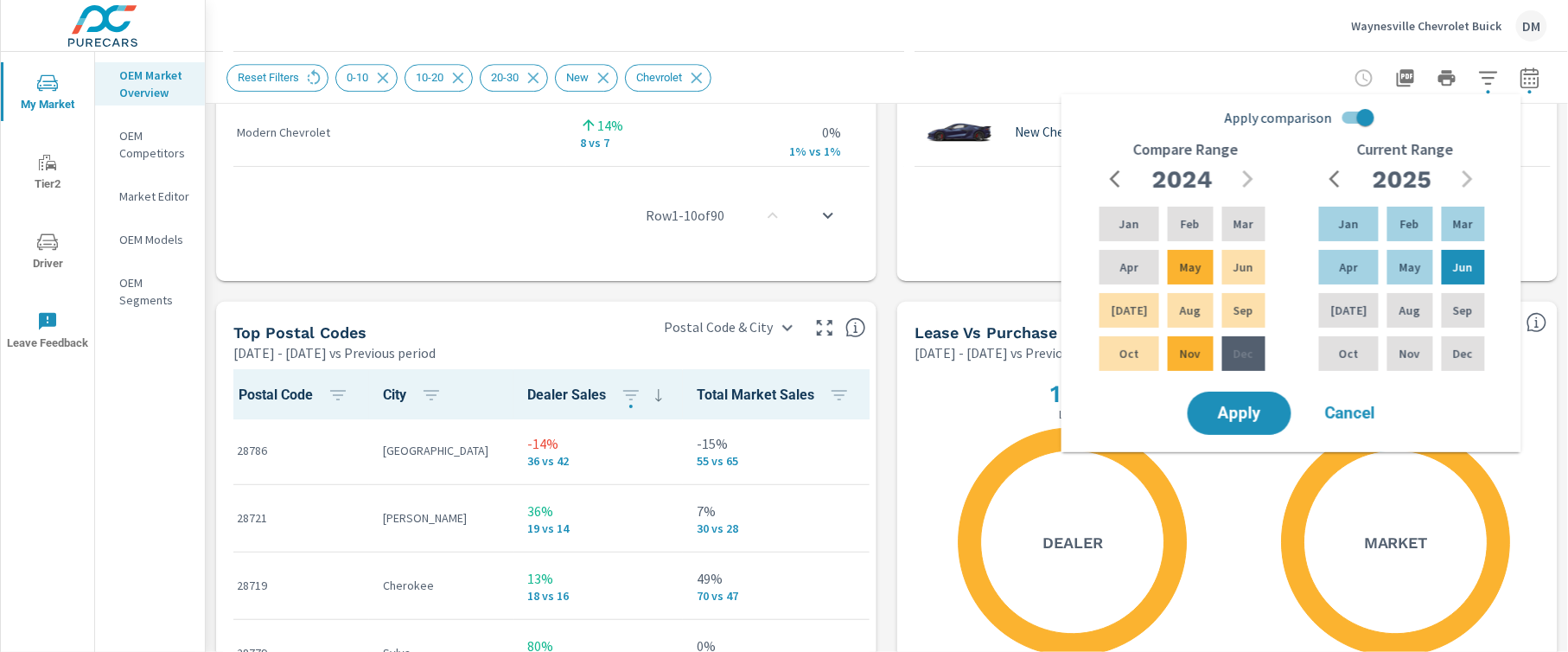
click at [1345, 110] on input "Apply comparison" at bounding box center [1365, 118] width 99 height 33
checkbox input "false"
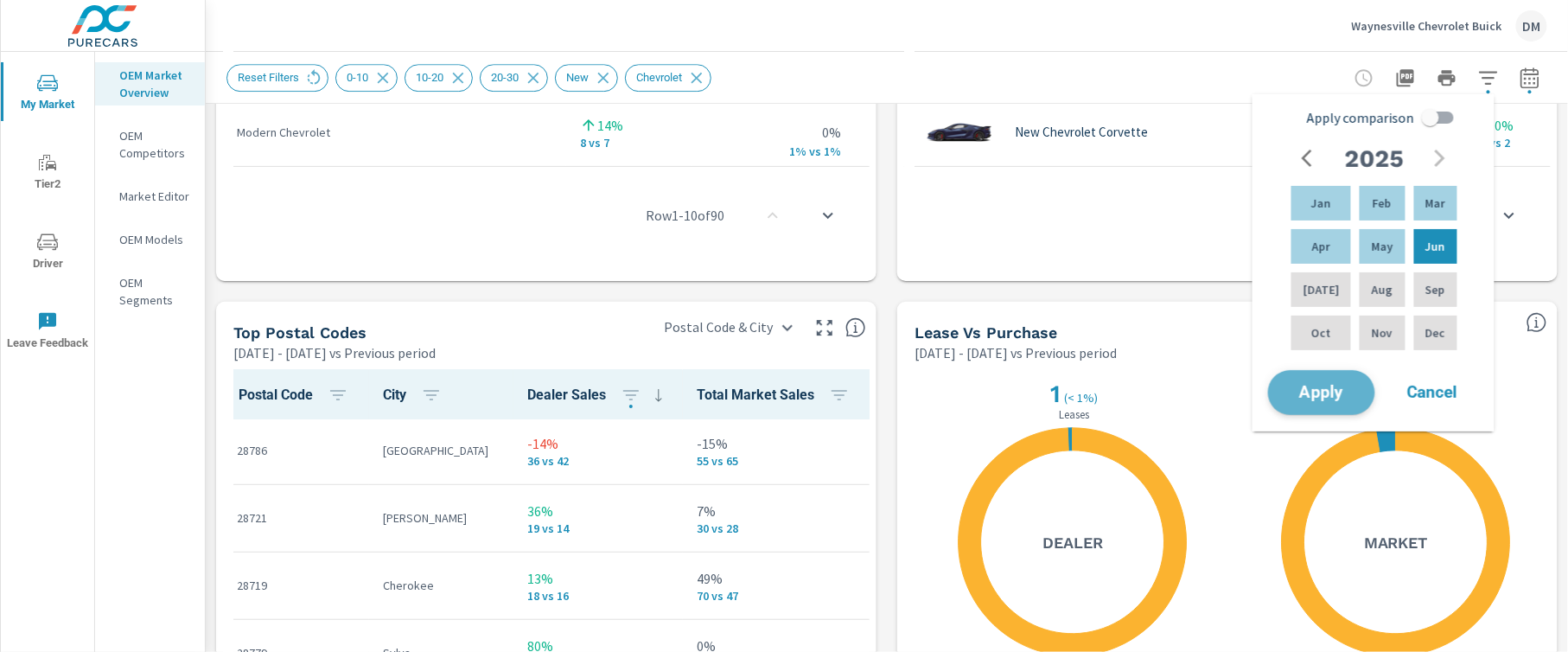
click at [1314, 391] on span "Apply" at bounding box center [1321, 393] width 71 height 16
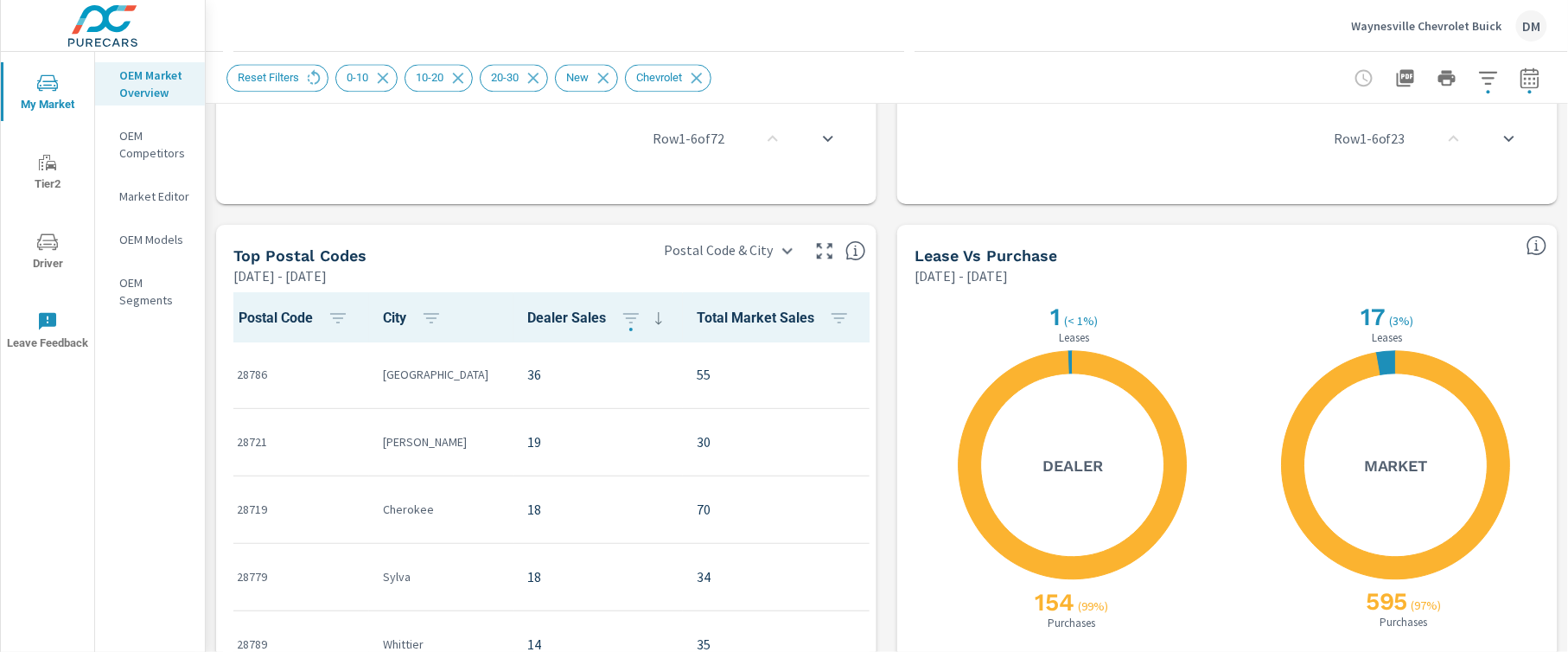
scroll to position [1577, 0]
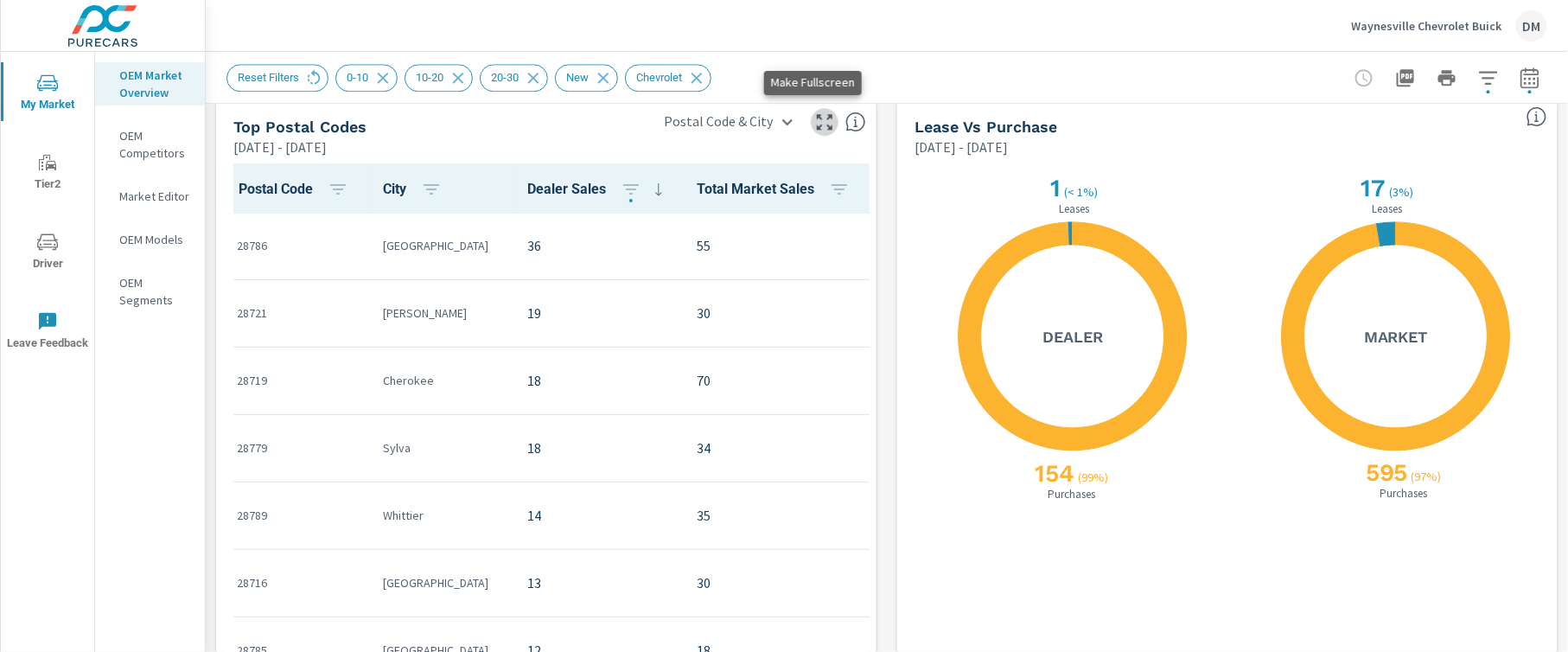
click at [814, 114] on icon "button" at bounding box center [824, 121] width 21 height 21
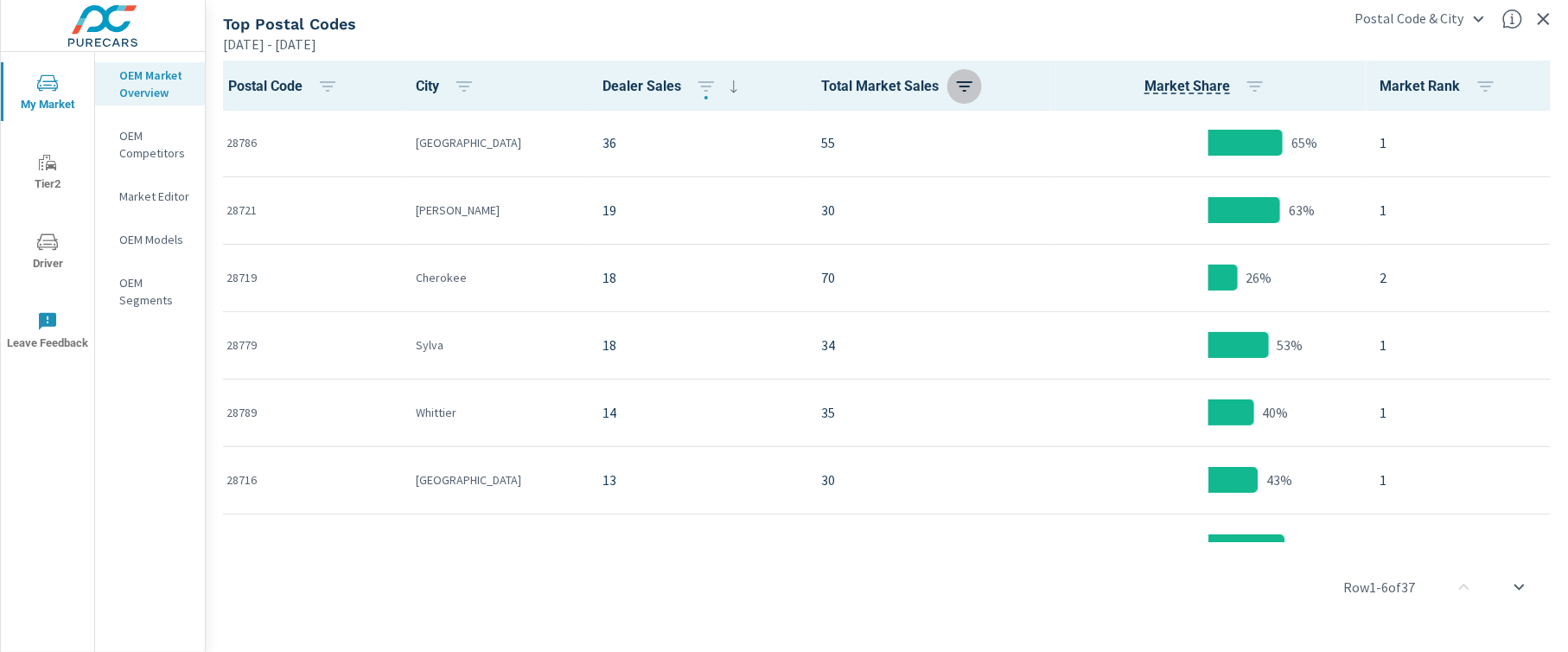
click at [957, 85] on icon "button" at bounding box center [964, 86] width 16 height 10
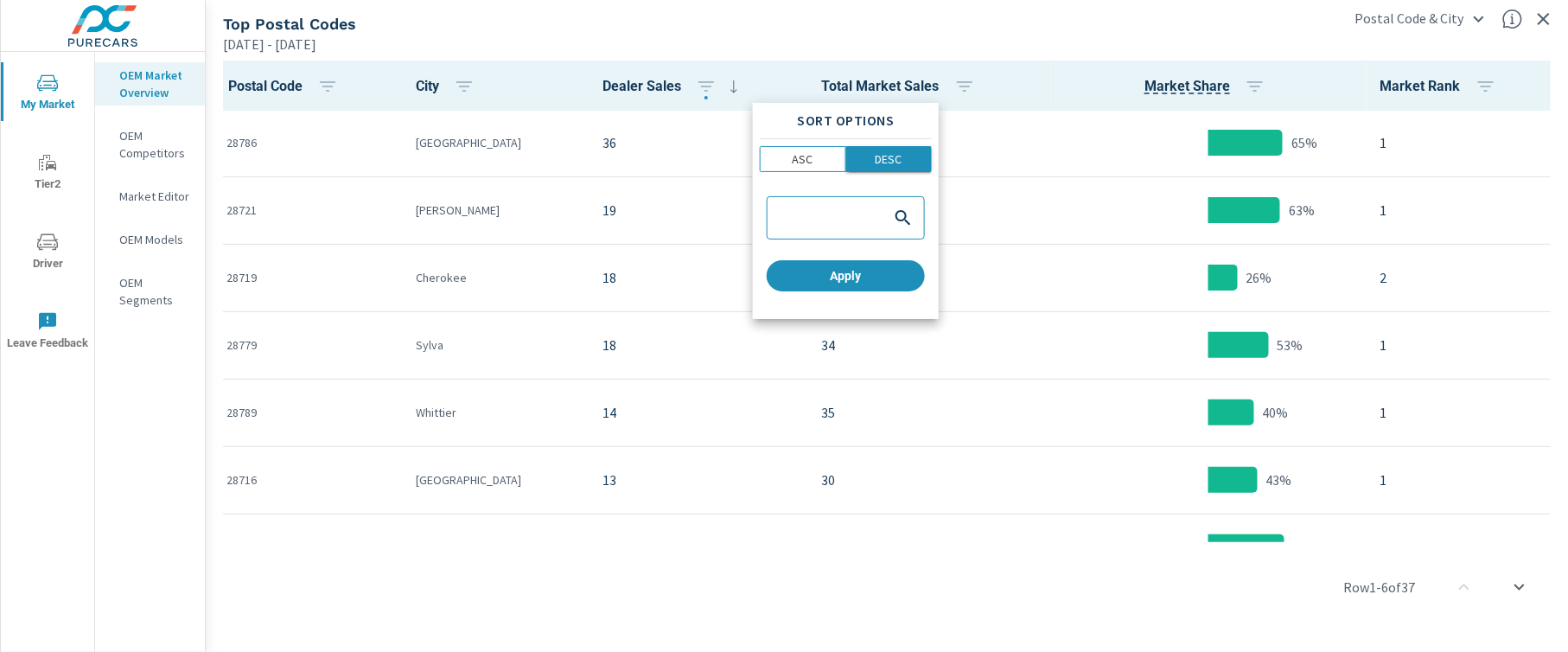
click at [882, 157] on p "DESC" at bounding box center [888, 159] width 26 height 17
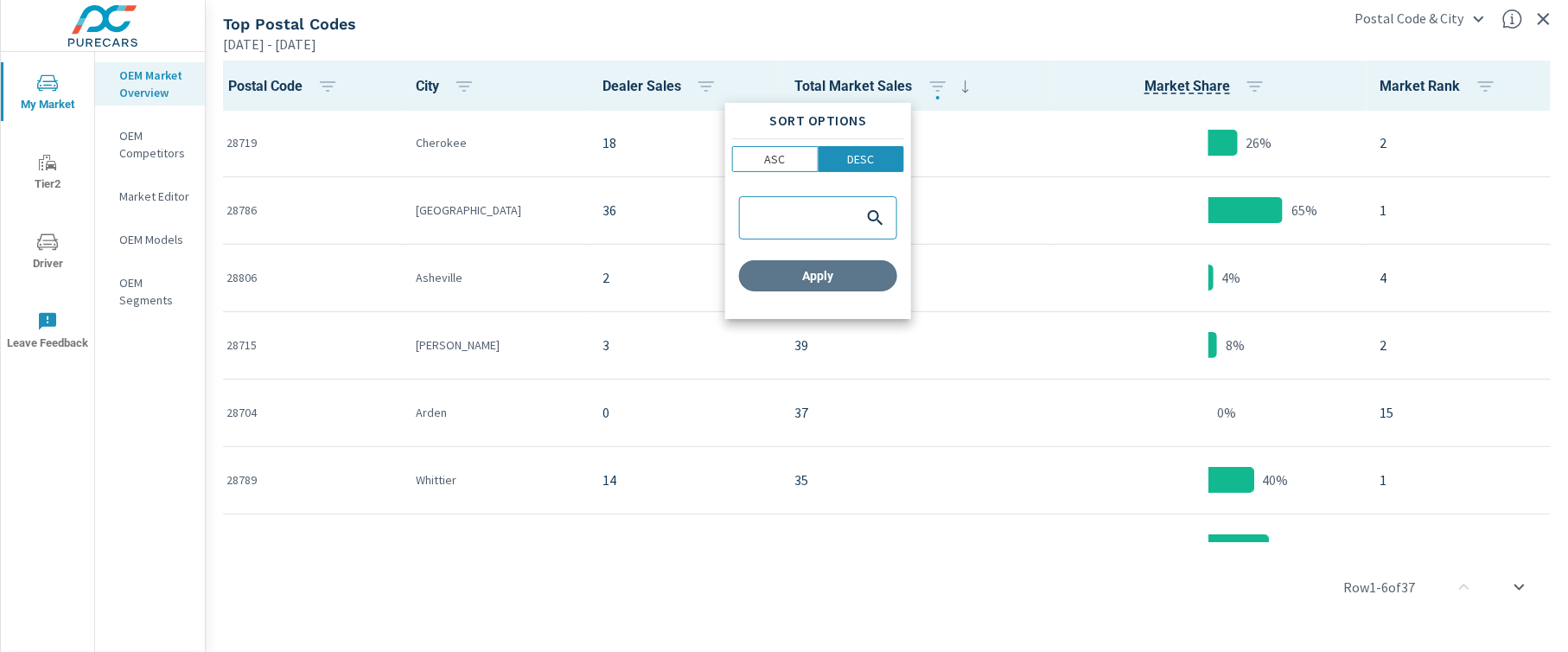
click at [830, 277] on span "Apply" at bounding box center [818, 275] width 144 height 16
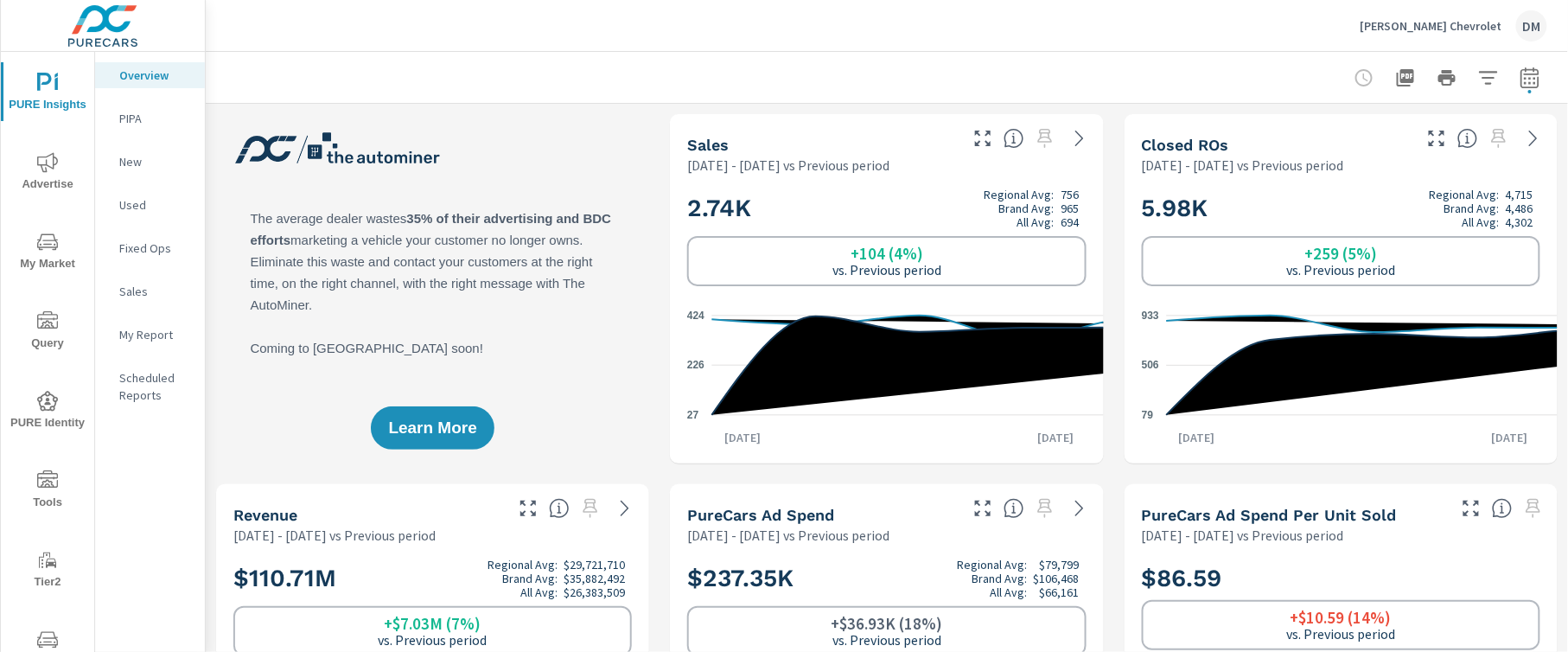
scroll to position [69, 0]
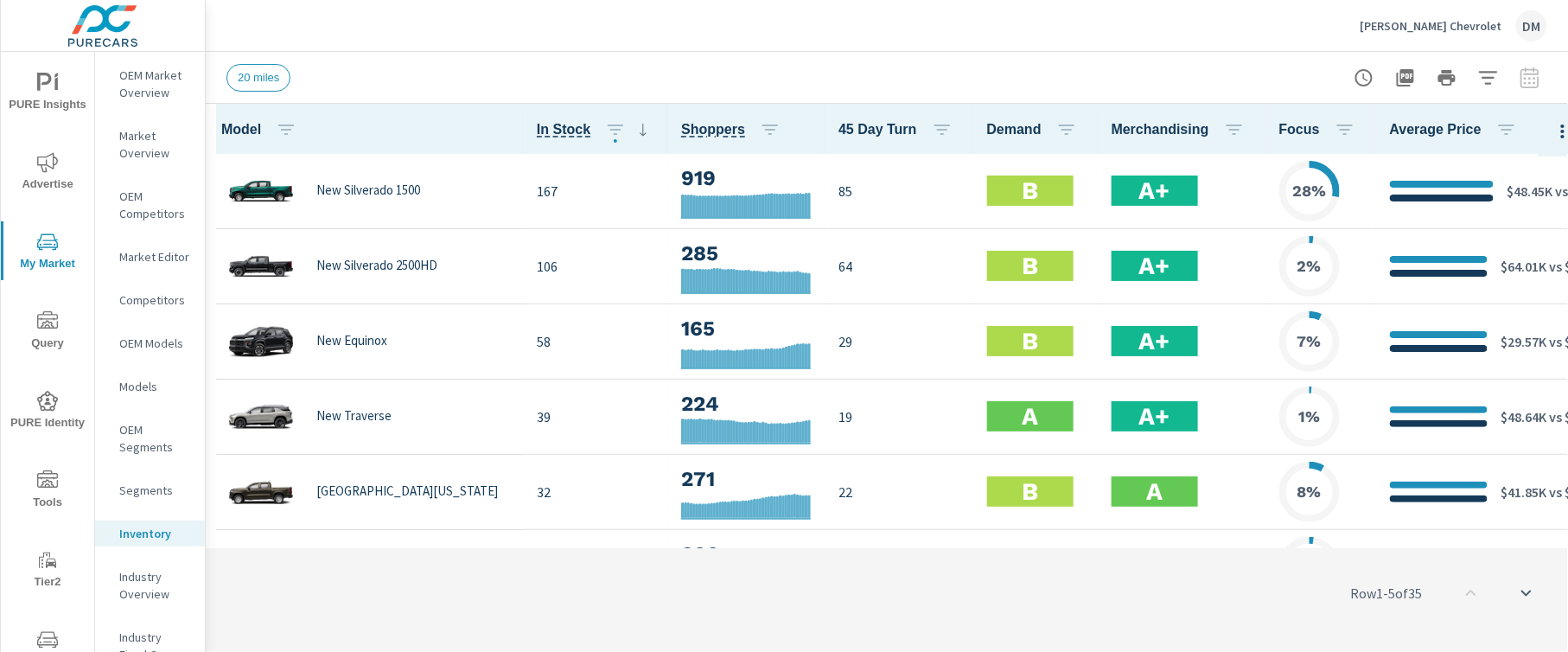
scroll to position [2, 0]
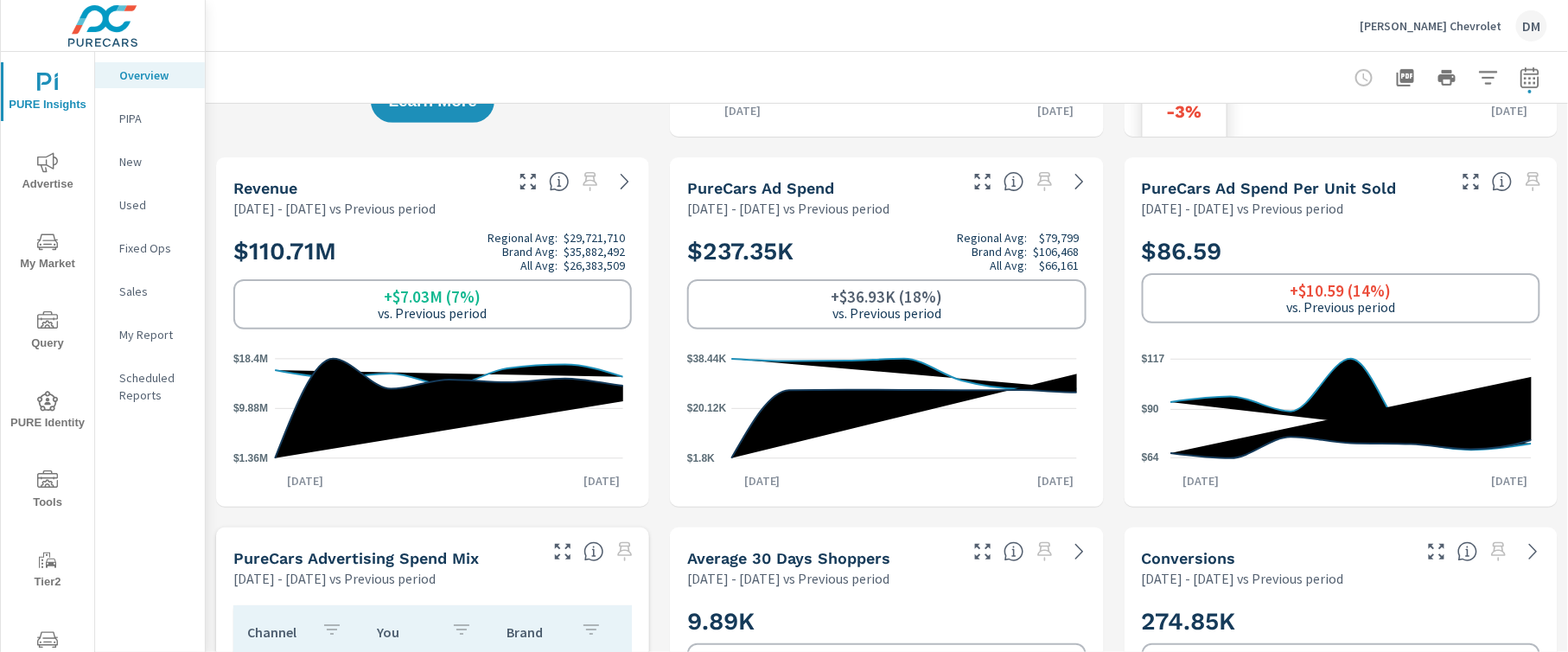
scroll to position [346, 0]
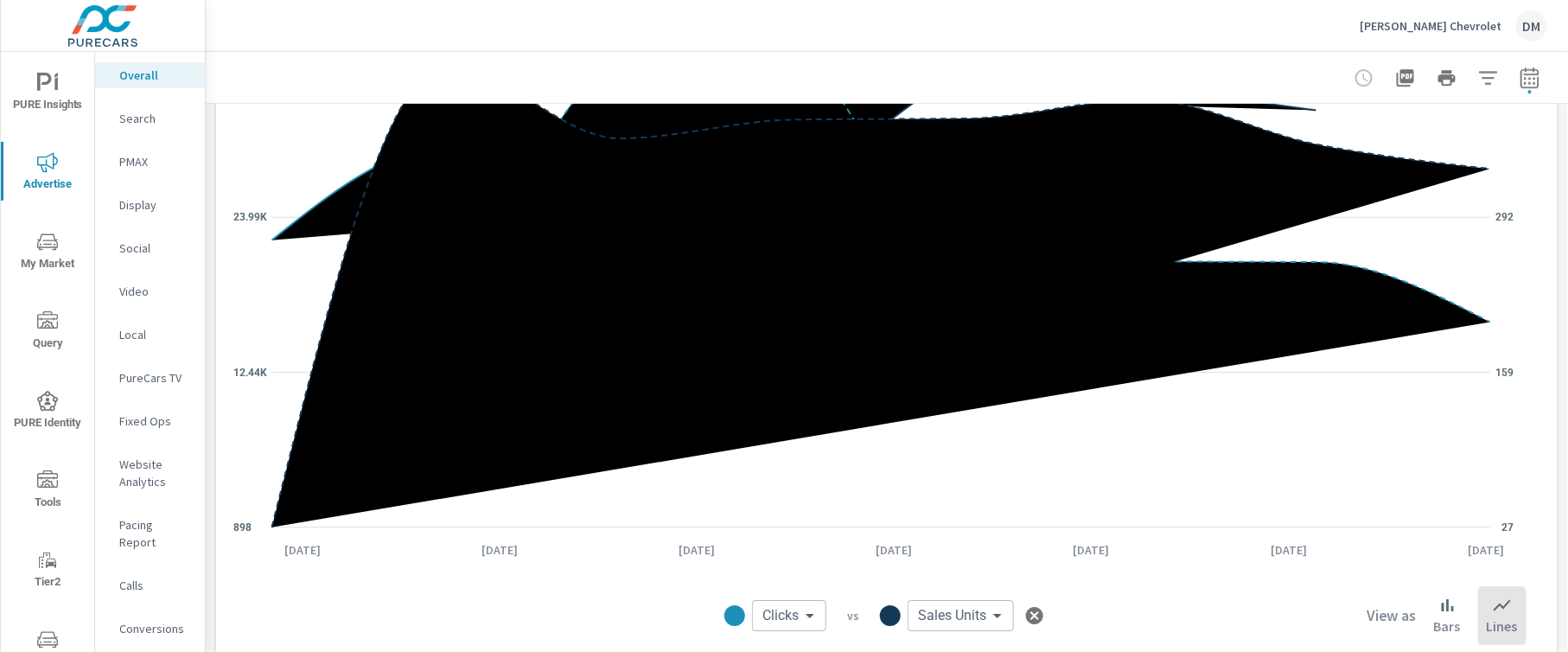
scroll to position [1841, 0]
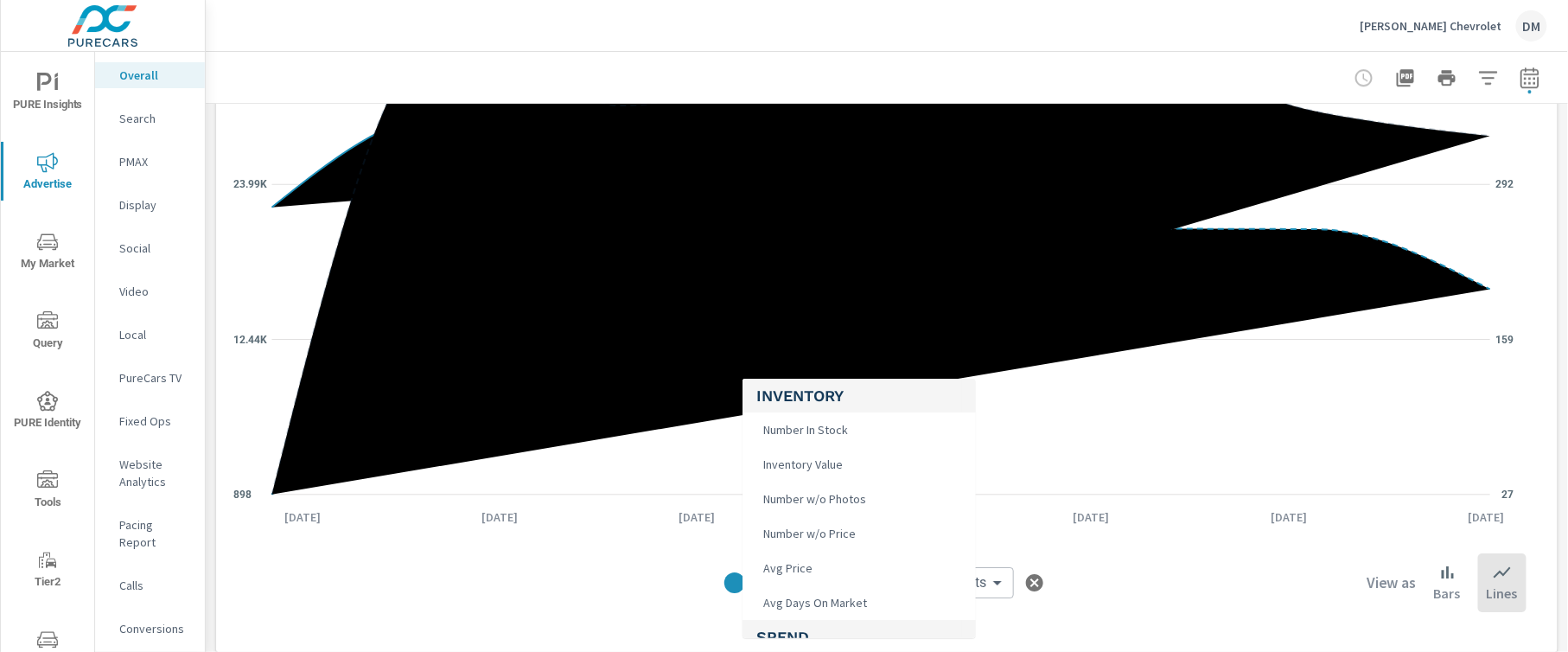
click at [798, 573] on body "PURE Insights Advertise My Market Query PURE Identity Tools Tier2 Driver Leave …" at bounding box center [784, 326] width 1568 height 652
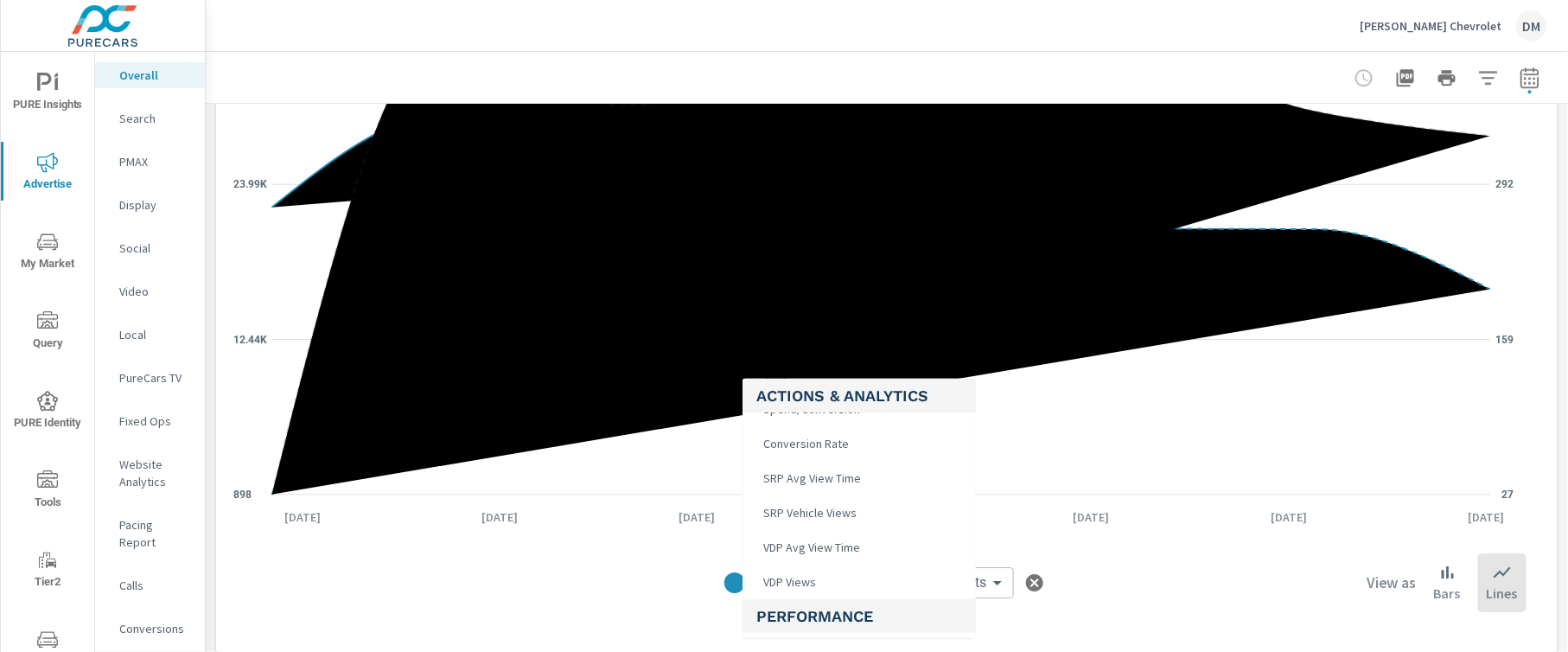
scroll to position [515, 0]
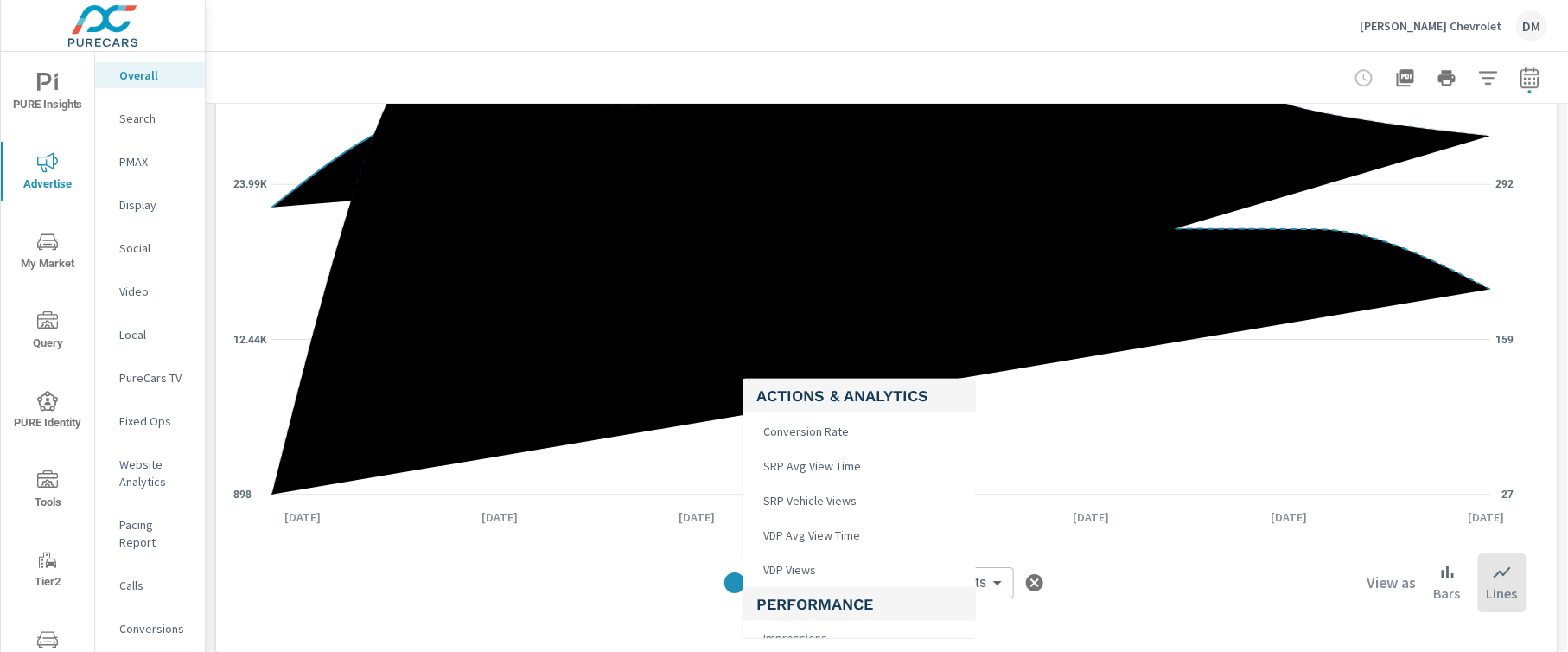
click at [862, 556] on li "VDP Views" at bounding box center [859, 570] width 234 height 35
type input "VDP Views"
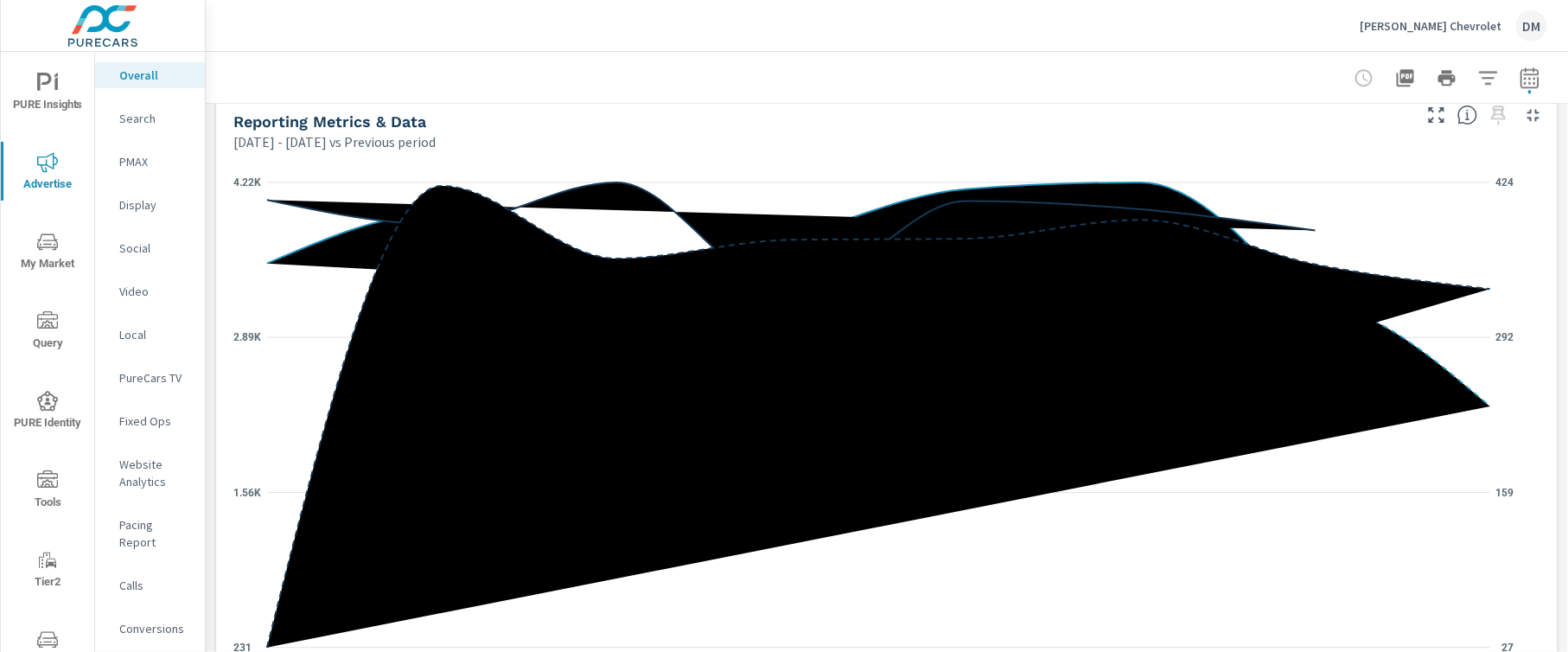
scroll to position [1667, 0]
